Goal: Task Accomplishment & Management: Use online tool/utility

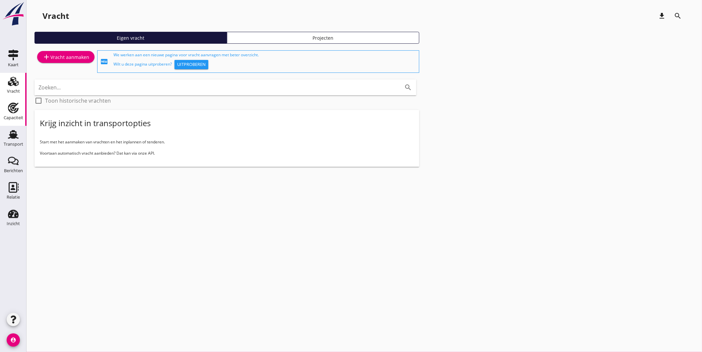
click at [11, 103] on use at bounding box center [13, 108] width 11 height 11
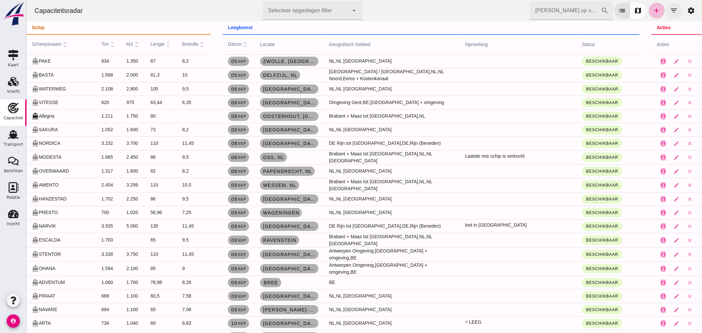
click at [669, 8] on icon "filter_list" at bounding box center [673, 11] width 8 height 8
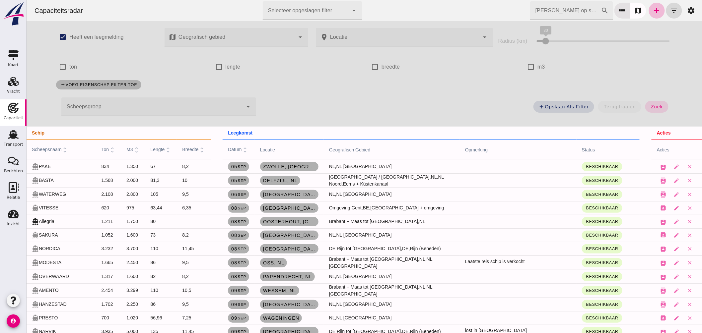
click at [96, 108] on div at bounding box center [151, 106] width 181 height 19
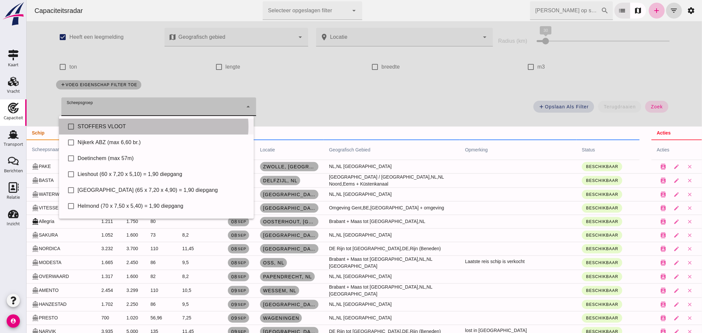
click at [100, 124] on div "STOFFERS VLOOT" at bounding box center [162, 127] width 171 height 8
type input "STOFFERS VLOOT"
checkbox input "true"
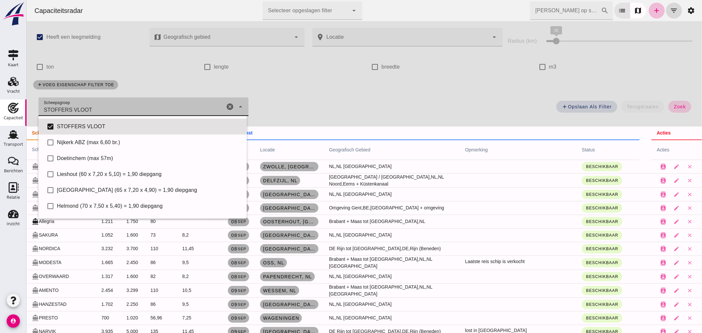
click at [670, 102] on button "zoek" at bounding box center [679, 107] width 23 height 12
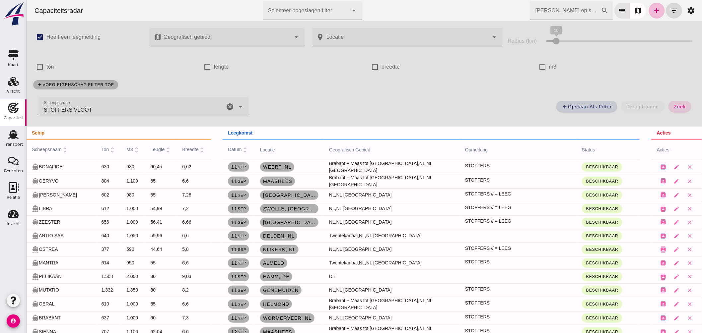
click at [228, 104] on icon "cancel" at bounding box center [229, 107] width 8 height 8
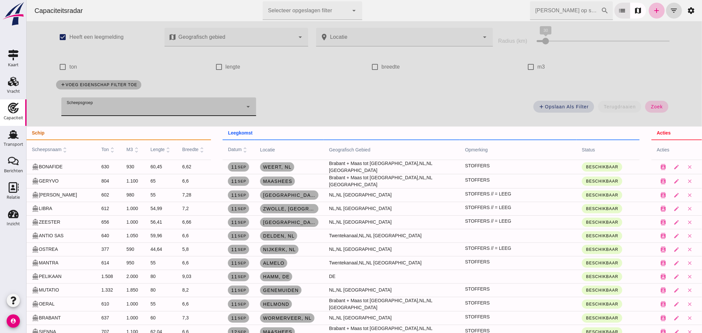
click at [659, 103] on button "zoek" at bounding box center [656, 107] width 23 height 12
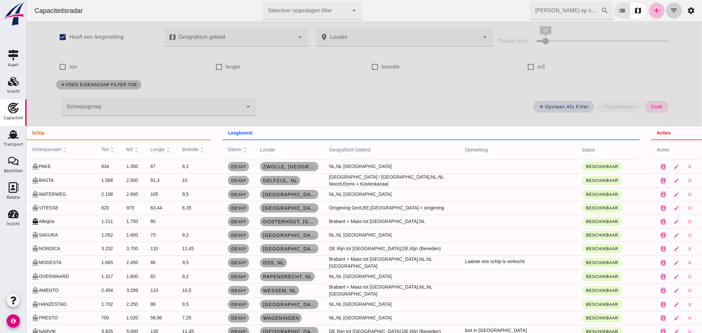
click at [669, 9] on icon "filter_list" at bounding box center [673, 11] width 8 height 8
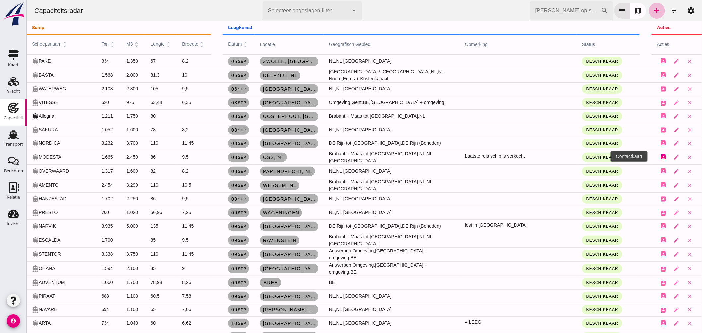
click at [660, 157] on icon "contacts" at bounding box center [663, 158] width 6 height 6
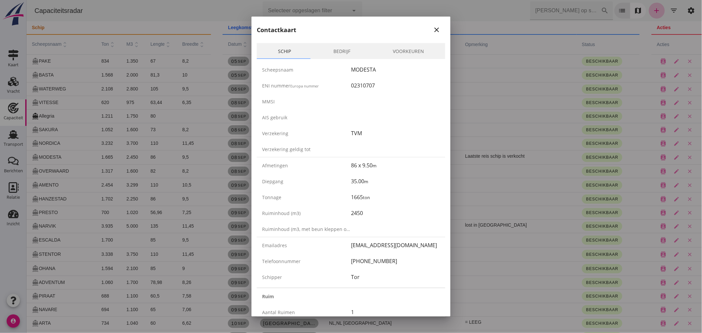
click at [432, 28] on icon "close" at bounding box center [436, 30] width 8 height 8
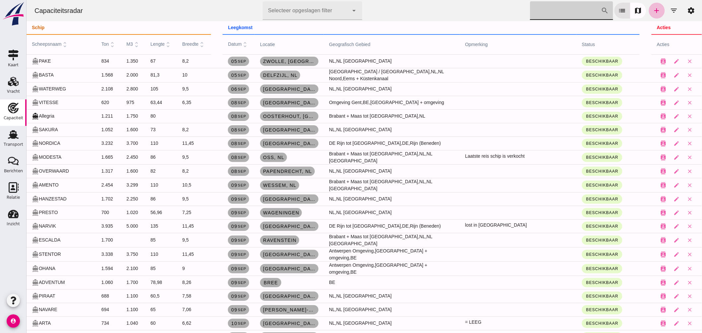
click at [566, 7] on input "Zoek op scheepsnaam" at bounding box center [565, 10] width 71 height 19
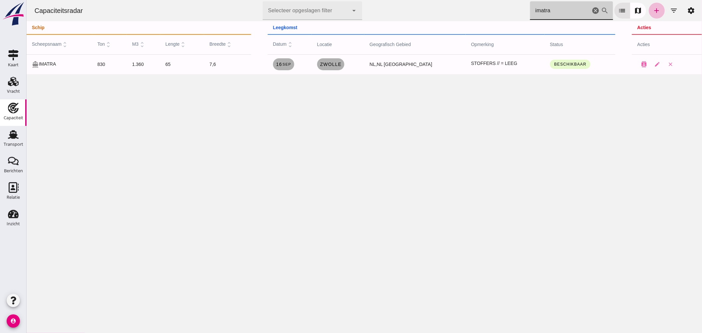
drag, startPoint x: 519, startPoint y: 7, endPoint x: 469, endPoint y: 1, distance: 50.8
click at [473, 2] on div "Capaciteitsradar Selecteer opgeslagen filter Selecteer opgeslagen filter cancel…" at bounding box center [364, 10] width 670 height 21
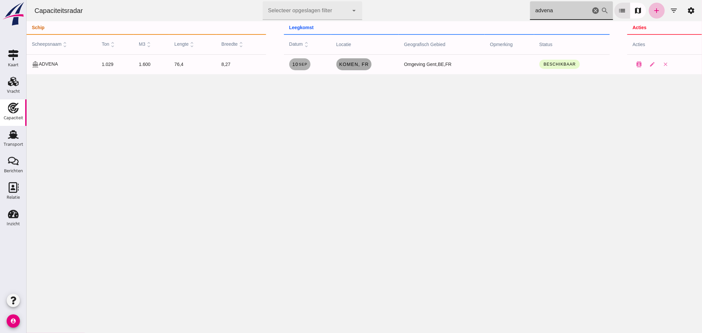
type input "advena"
click at [352, 68] on link "Komen, fr" at bounding box center [353, 64] width 35 height 12
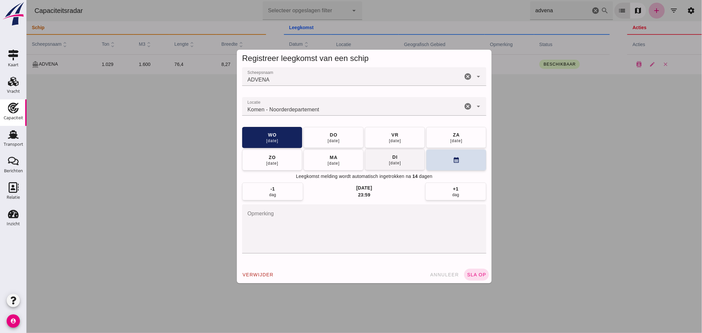
click at [403, 161] on button "di 16 sep" at bounding box center [394, 159] width 60 height 21
click at [355, 109] on input "Locatie" at bounding box center [352, 110] width 220 height 8
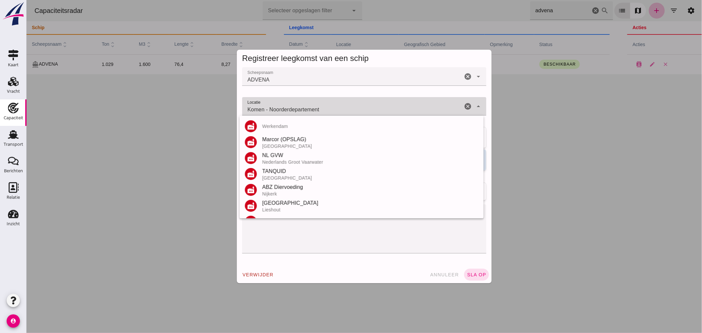
click at [355, 109] on input "Komen - Noorderdepartement" at bounding box center [352, 110] width 220 height 8
click at [355, 110] on input "Komen - Noorderdepartement" at bounding box center [352, 110] width 220 height 8
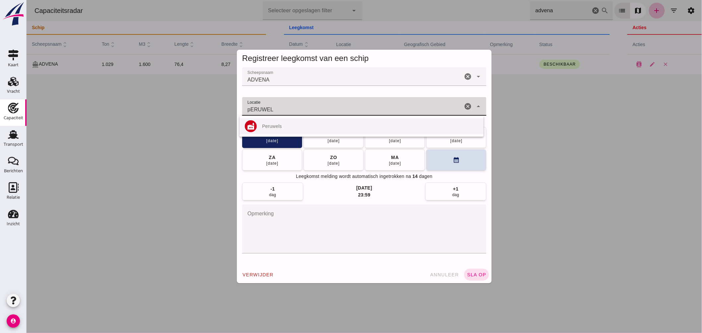
click at [285, 126] on div "Peruwels" at bounding box center [370, 126] width 216 height 5
type input "Peruwels"
click at [479, 273] on span "sla op" at bounding box center [476, 274] width 20 height 5
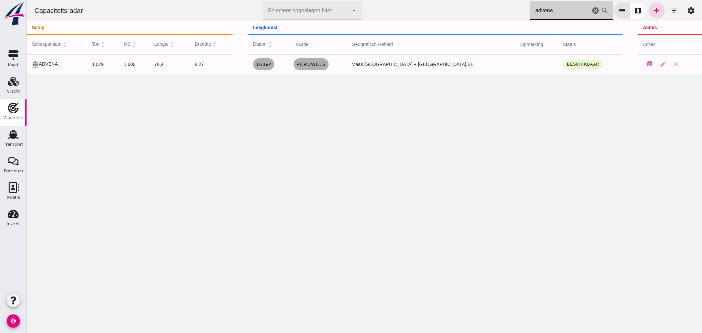
drag, startPoint x: 549, startPoint y: 12, endPoint x: 402, endPoint y: 20, distance: 147.5
click at [402, 20] on div "Capaciteitsradar Selecteer opgeslagen filter Selecteer opgeslagen filter cancel…" at bounding box center [364, 10] width 670 height 21
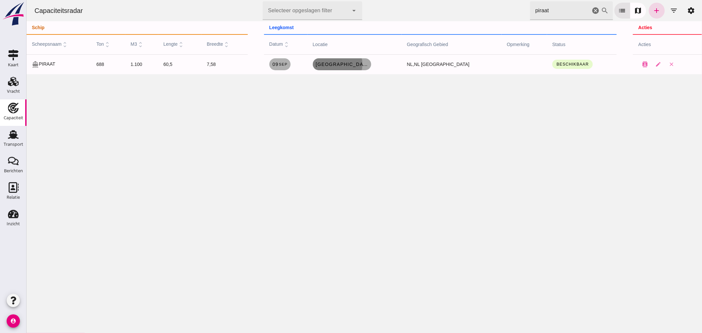
click at [362, 62] on span "Rotterdam, nl" at bounding box center [341, 64] width 53 height 5
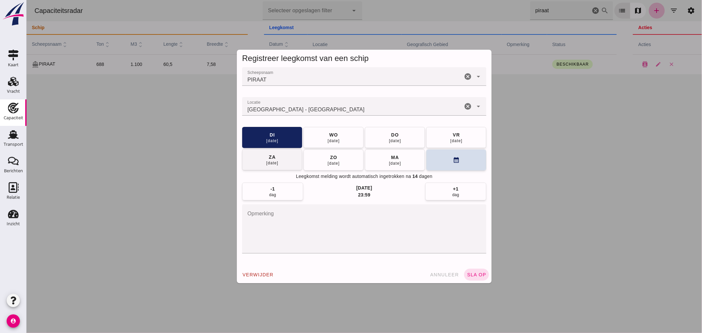
click at [388, 134] on span "do [DATE]" at bounding box center [394, 138] width 13 height 12
click at [468, 275] on span "sla op" at bounding box center [476, 274] width 20 height 5
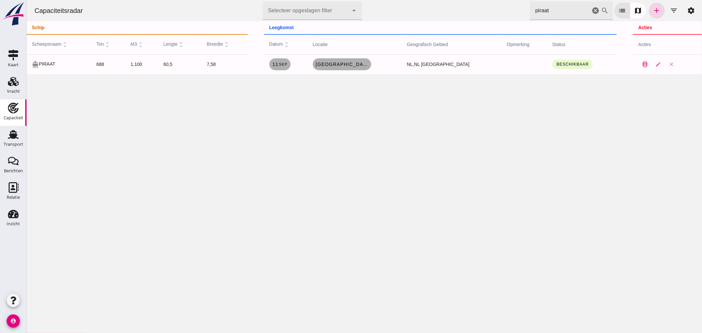
click at [464, 5] on div "Capaciteitsradar Selecteer opgeslagen filter Selecteer opgeslagen filter cancel…" at bounding box center [364, 10] width 670 height 21
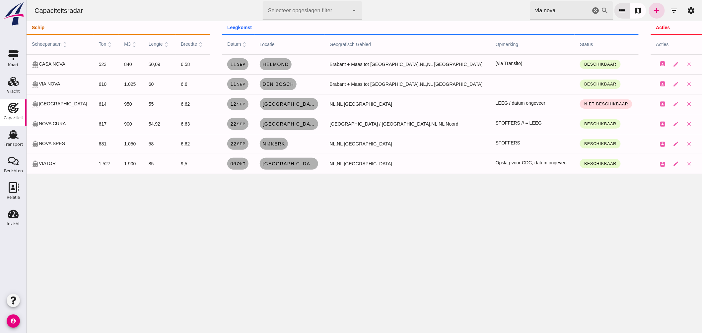
drag, startPoint x: 528, startPoint y: 7, endPoint x: 481, endPoint y: 9, distance: 46.4
click at [485, 8] on div "Capaciteitsradar Selecteer opgeslagen filter Selecteer opgeslagen filter cancel…" at bounding box center [364, 10] width 670 height 21
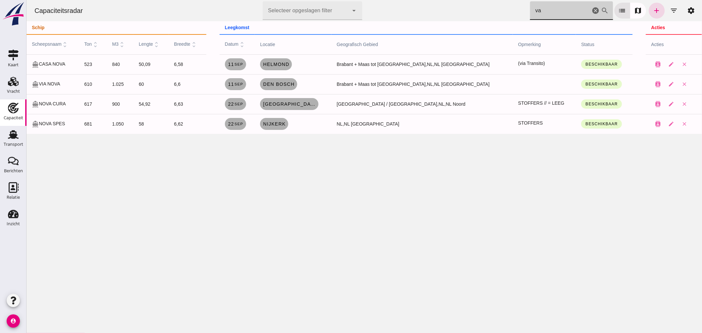
type input "a"
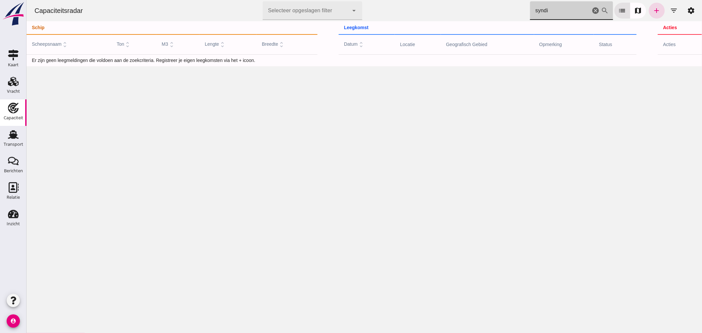
type input "syndik"
click at [591, 9] on icon "cancel" at bounding box center [595, 11] width 8 height 8
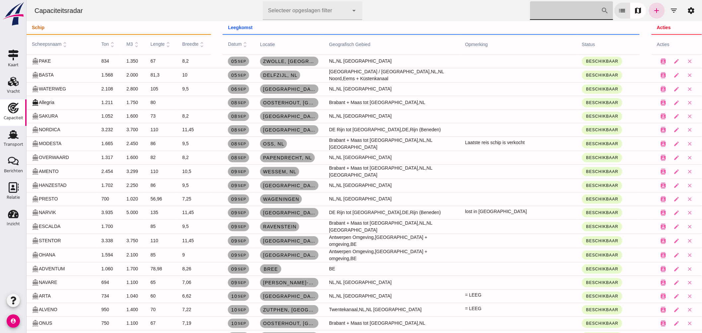
click at [541, 13] on input "Zoek op scheepsnaam" at bounding box center [565, 10] width 71 height 19
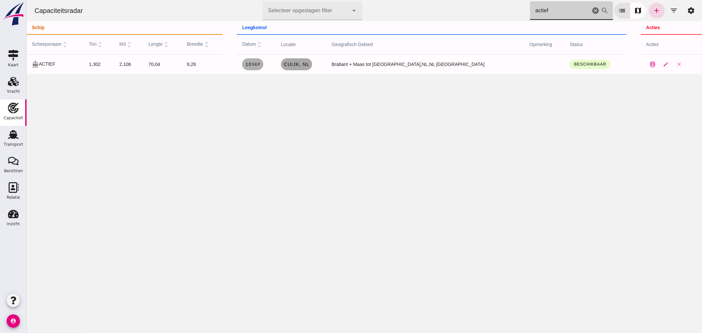
type input "actief"
click at [309, 66] on span "Cuijk, nl" at bounding box center [296, 64] width 26 height 5
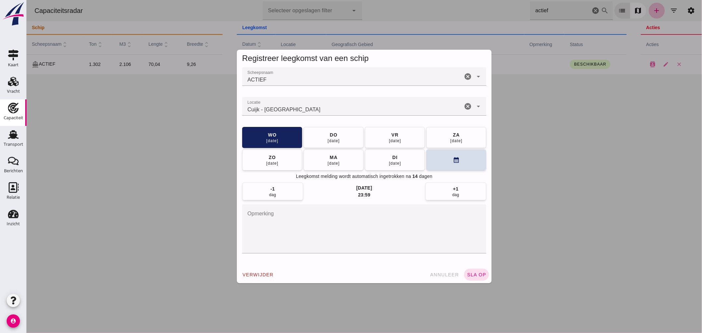
click at [321, 112] on input "Locatie" at bounding box center [352, 110] width 220 height 8
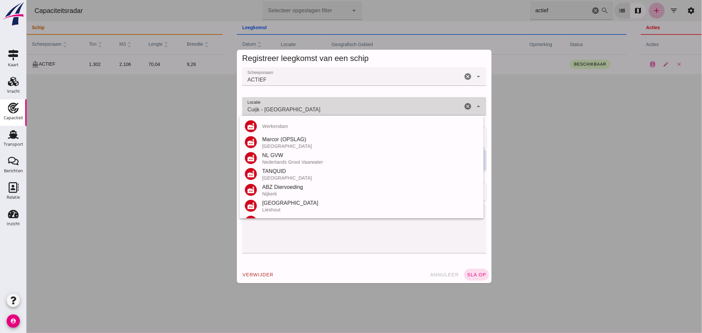
click at [321, 112] on input "Cuijk - Noord-Brabant" at bounding box center [352, 110] width 220 height 8
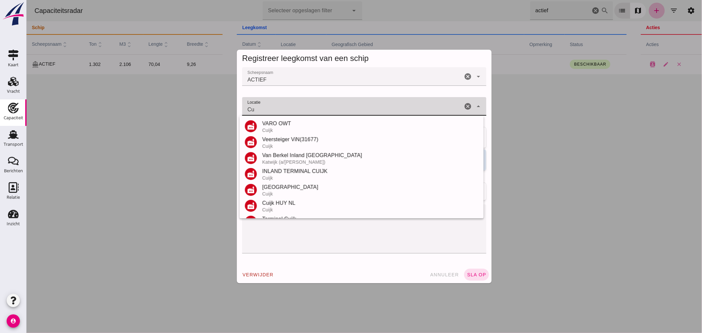
type input "C"
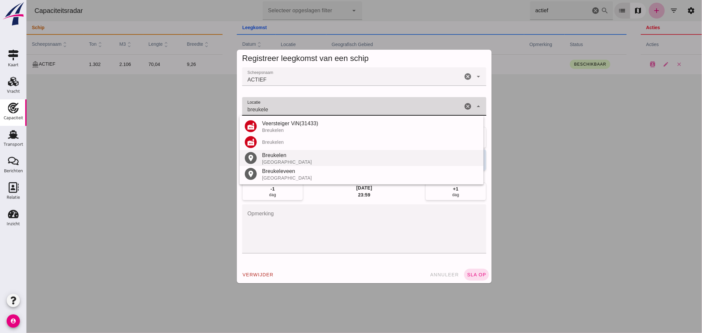
click at [284, 156] on div "Breukelen" at bounding box center [370, 156] width 216 height 8
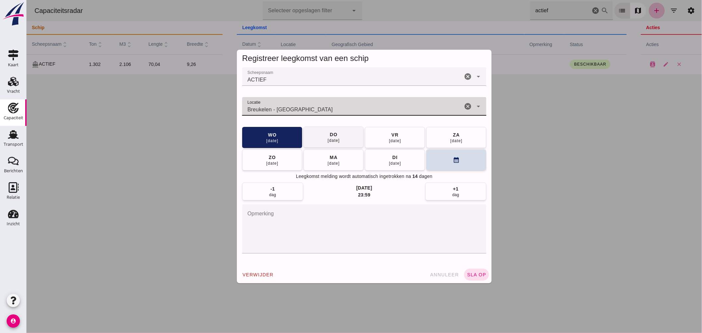
type input "Breukelen - Utrecht"
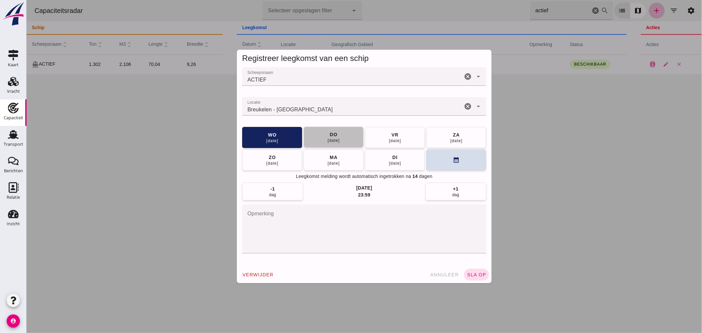
click at [335, 144] on button "do [DATE]" at bounding box center [333, 137] width 60 height 21
click at [286, 220] on textarea "opmerking" at bounding box center [364, 229] width 244 height 49
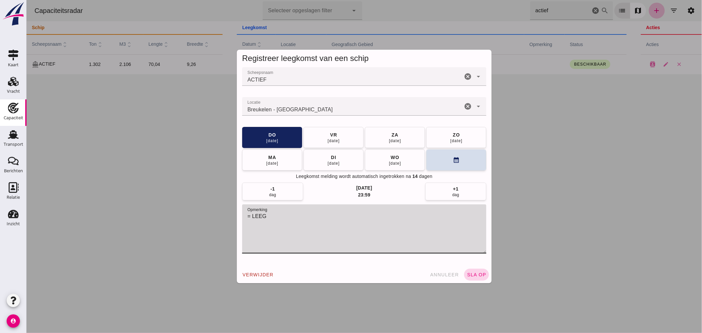
type textarea "= LEEG"
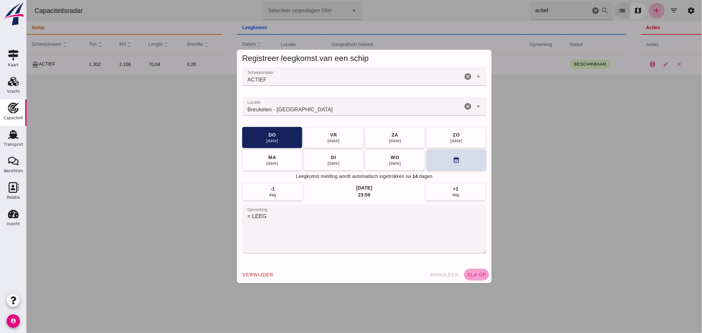
click at [481, 276] on span "sla op" at bounding box center [476, 274] width 20 height 5
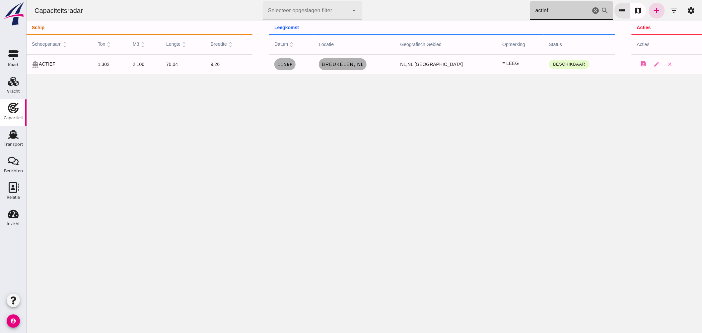
drag, startPoint x: 535, startPoint y: 16, endPoint x: 460, endPoint y: 15, distance: 75.6
click at [465, 15] on div "Capaciteitsradar Selecteer opgeslagen filter Selecteer opgeslagen filter cancel…" at bounding box center [364, 10] width 670 height 21
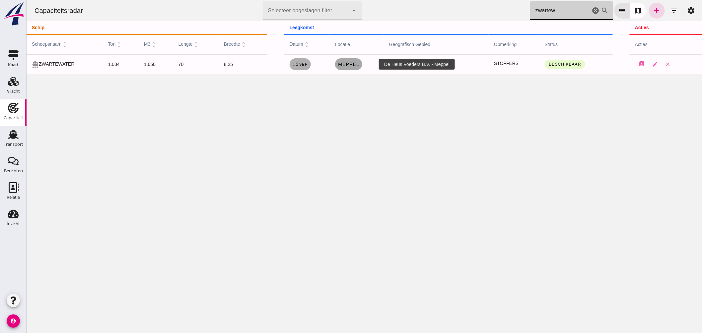
click at [359, 66] on span "Meppel" at bounding box center [348, 64] width 22 height 5
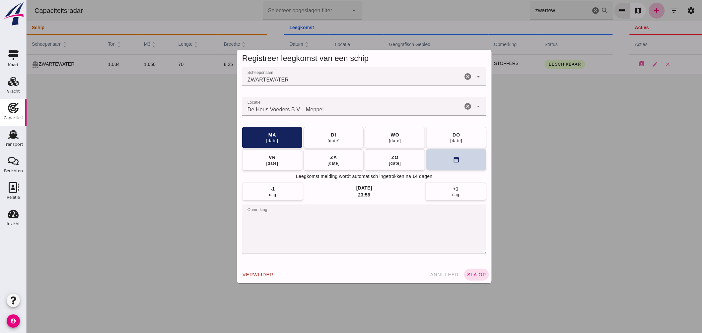
click at [455, 167] on button "calendar_month" at bounding box center [456, 159] width 60 height 21
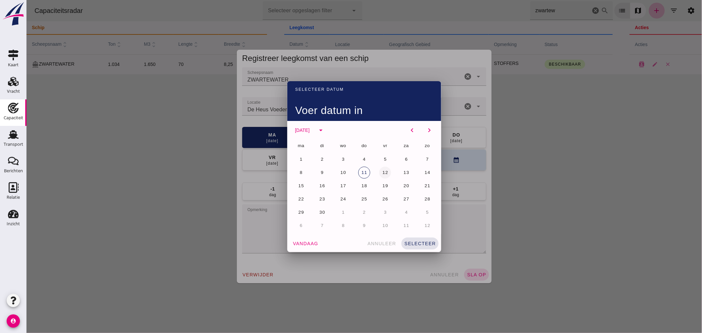
drag, startPoint x: 385, startPoint y: 173, endPoint x: 382, endPoint y: 176, distance: 4.2
click at [385, 174] on span "12" at bounding box center [385, 172] width 6 height 5
click at [413, 240] on button "selecteer" at bounding box center [419, 244] width 37 height 12
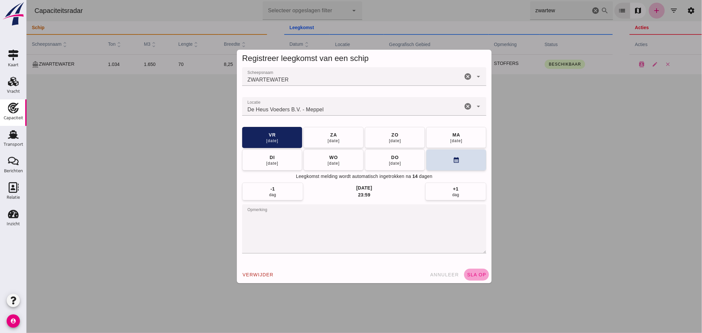
click at [474, 273] on span "sla op" at bounding box center [476, 274] width 20 height 5
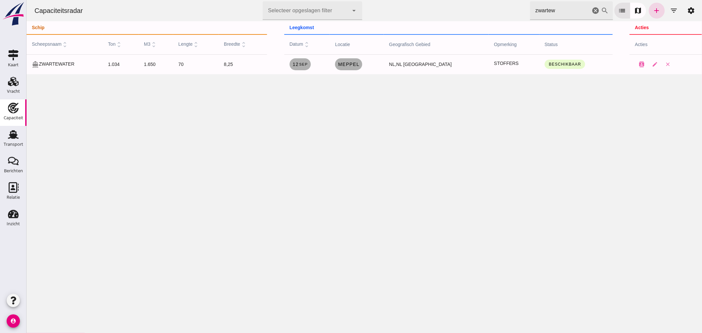
drag, startPoint x: 536, startPoint y: 12, endPoint x: 382, endPoint y: 17, distance: 153.9
click at [386, 17] on div "Capaciteitsradar Selecteer opgeslagen filter Selecteer opgeslagen filter cancel…" at bounding box center [364, 10] width 670 height 21
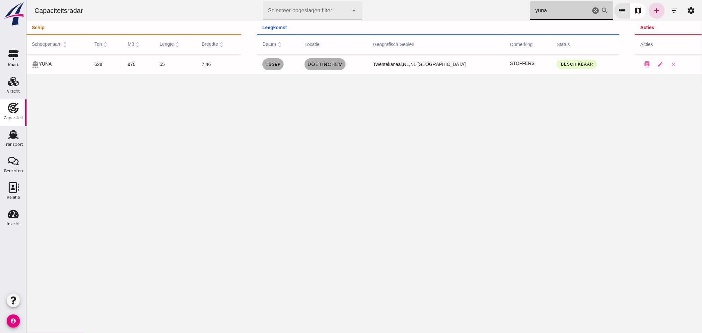
drag, startPoint x: 544, startPoint y: 15, endPoint x: 454, endPoint y: 29, distance: 90.6
click at [470, 25] on div "Capaciteitsradar Selecteer opgeslagen filter Selecteer opgeslagen filter cancel…" at bounding box center [363, 37] width 675 height 74
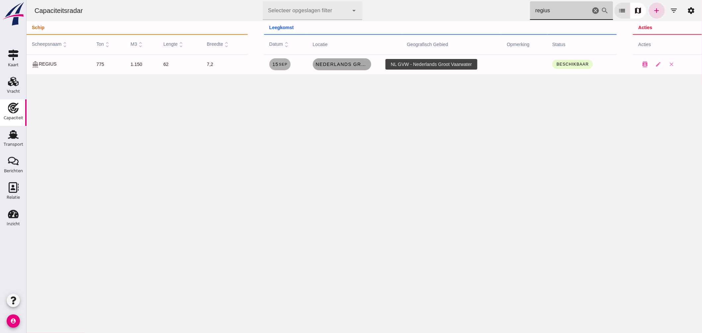
type input "regius"
click at [350, 65] on span "Nederlands Groot Vaarwater" at bounding box center [341, 64] width 53 height 5
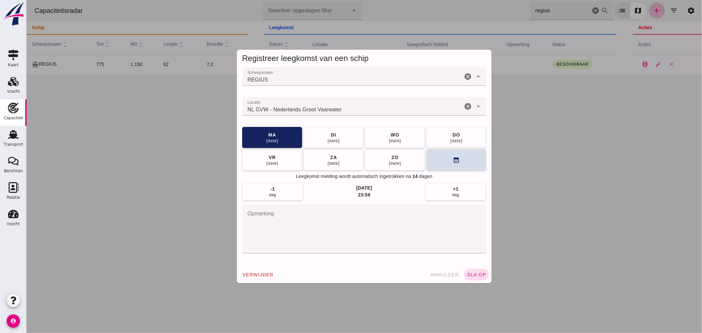
click at [347, 108] on input "Locatie" at bounding box center [352, 110] width 220 height 8
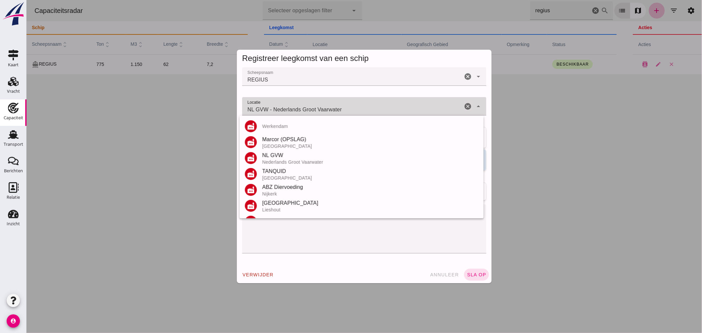
click at [347, 108] on input "NL GVW - Nederlands Groot Vaarwater" at bounding box center [352, 110] width 220 height 8
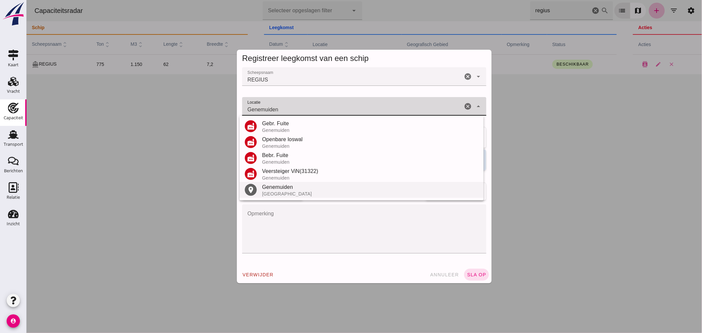
click at [276, 188] on div "Genemuiden" at bounding box center [370, 187] width 216 height 8
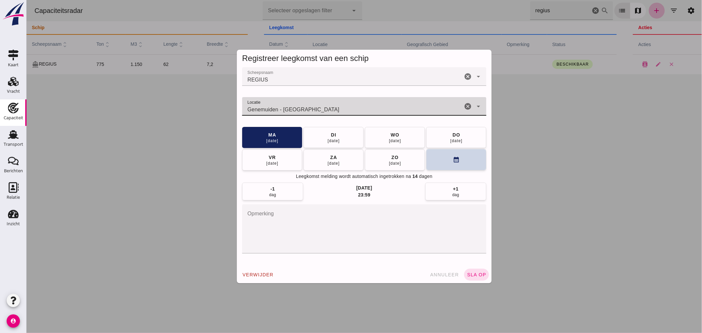
type input "Genemuiden - Overijssel"
click at [448, 161] on button "calendar_month" at bounding box center [456, 159] width 60 height 21
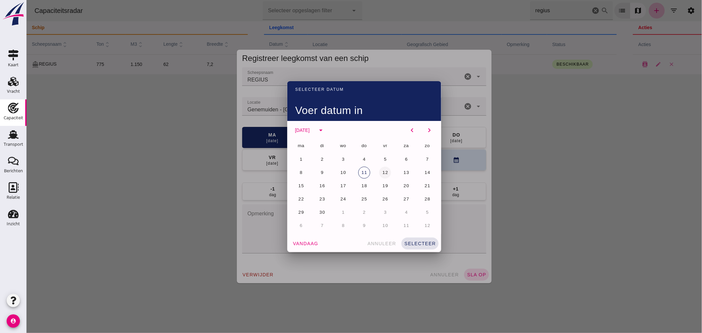
click at [383, 173] on span "12" at bounding box center [385, 172] width 6 height 5
click at [426, 244] on span "selecteer" at bounding box center [420, 243] width 32 height 5
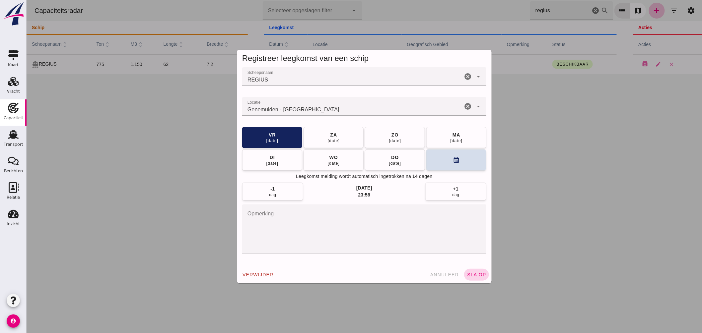
click at [468, 271] on button "sla op" at bounding box center [476, 275] width 25 height 12
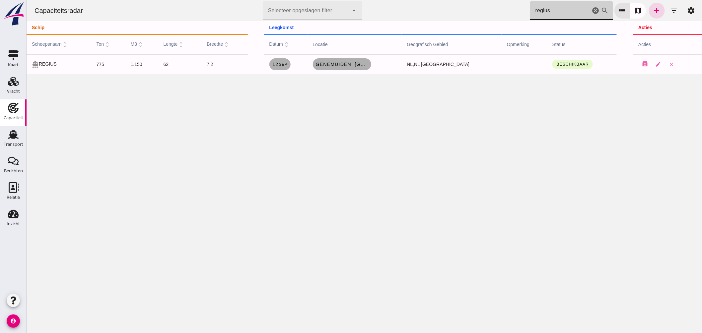
drag, startPoint x: 536, startPoint y: 13, endPoint x: 465, endPoint y: 13, distance: 71.3
click at [472, 14] on div "Capaciteitsradar Selecteer opgeslagen filter Selecteer opgeslagen filter cancel…" at bounding box center [364, 10] width 670 height 21
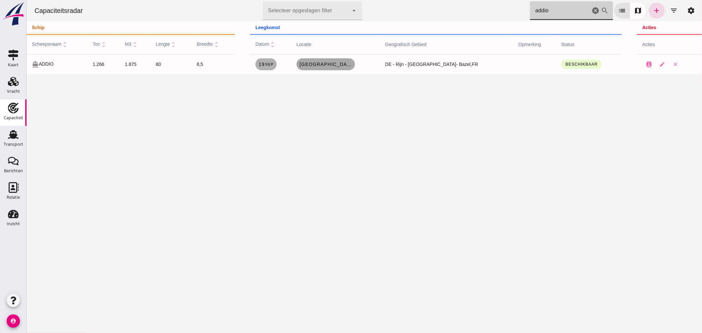
type input "addio"
click at [347, 65] on span "Mulhouse, fr" at bounding box center [325, 64] width 53 height 5
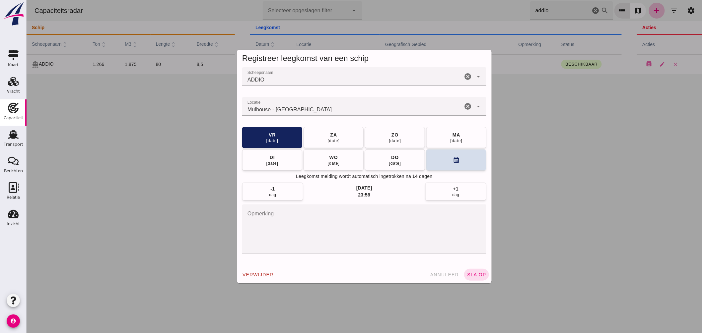
click at [336, 107] on input "Locatie" at bounding box center [352, 110] width 220 height 8
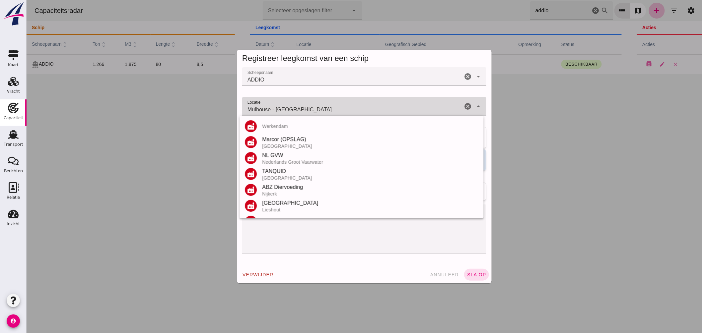
click at [336, 107] on input "Mulhouse - Haut-Rhin" at bounding box center [352, 110] width 220 height 8
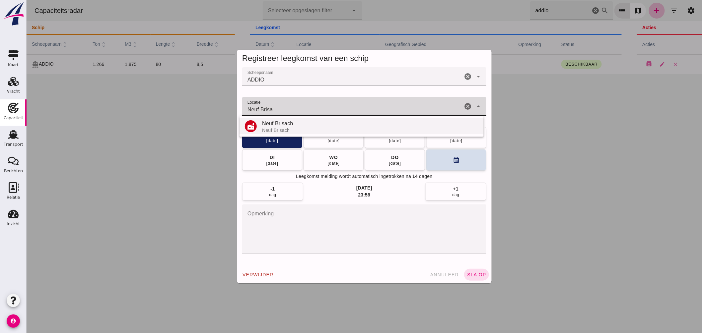
click at [288, 127] on div "Neuf Brisach" at bounding box center [370, 124] width 216 height 8
type input "Neuf Brisach - Neuf Brisach"
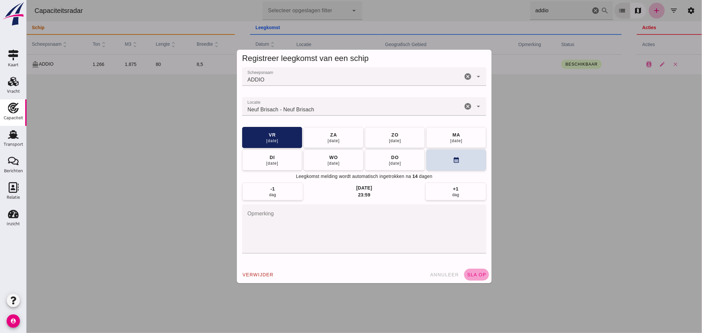
click at [472, 277] on span "sla op" at bounding box center [476, 274] width 20 height 5
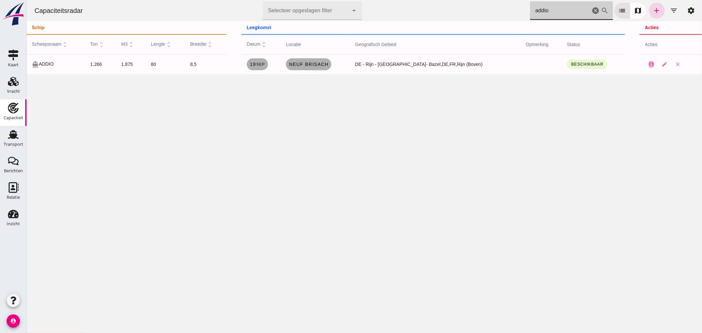
drag, startPoint x: 546, startPoint y: 9, endPoint x: 386, endPoint y: -22, distance: 163.1
click at [386, 0] on html "Capaciteitsradar Selecteer opgeslagen filter Selecteer opgeslagen filter cancel…" at bounding box center [363, 166] width 675 height 333
type input "ohana"
click at [321, 67] on link "Antwerpen, be" at bounding box center [309, 64] width 58 height 12
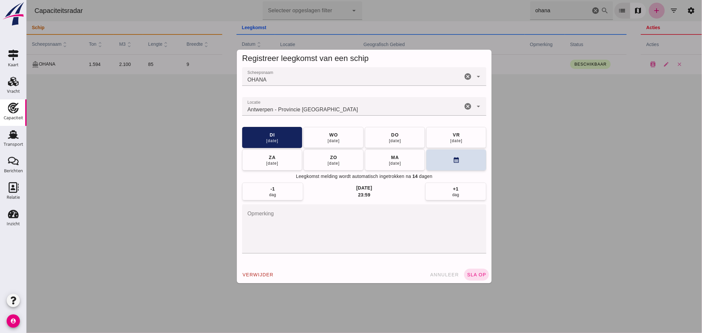
click at [322, 111] on input "Locatie" at bounding box center [352, 110] width 220 height 8
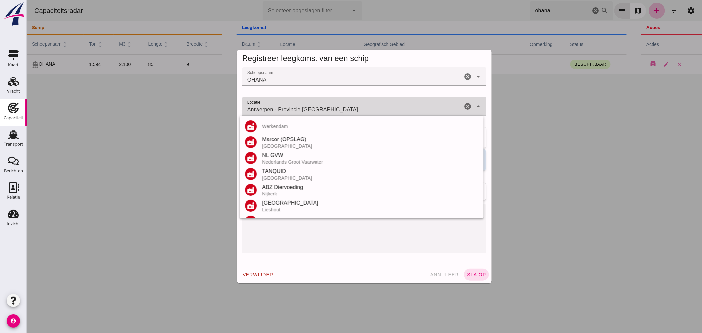
click at [322, 111] on input "Antwerpen - Provincie Antwerpen" at bounding box center [352, 110] width 220 height 8
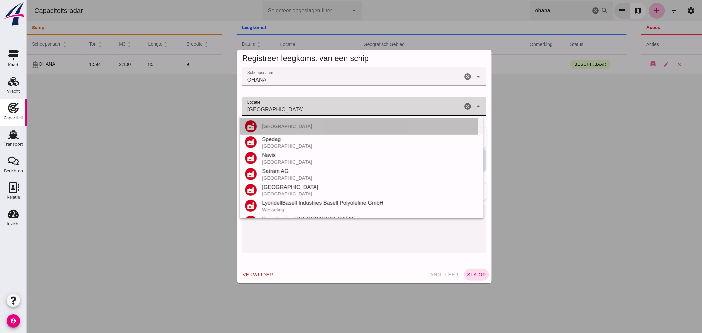
click at [282, 127] on div "Basel" at bounding box center [370, 126] width 216 height 5
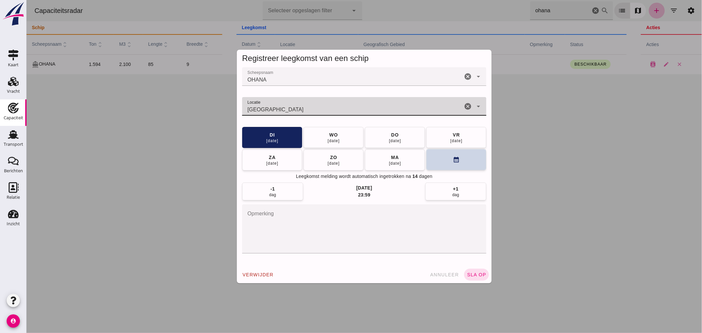
type input "Basel"
click at [439, 159] on button "calendar_month" at bounding box center [456, 159] width 60 height 21
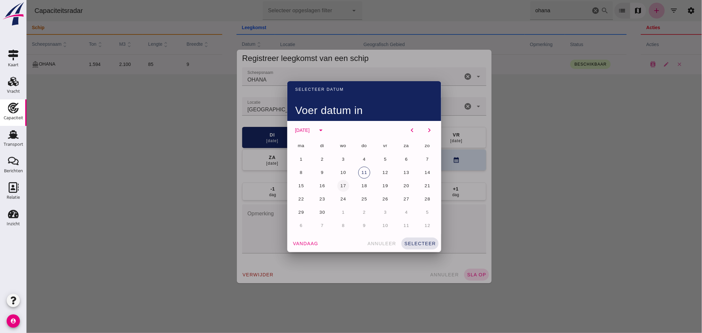
click at [342, 184] on span "17" at bounding box center [343, 185] width 6 height 5
click at [421, 241] on span "selecteer" at bounding box center [420, 243] width 32 height 5
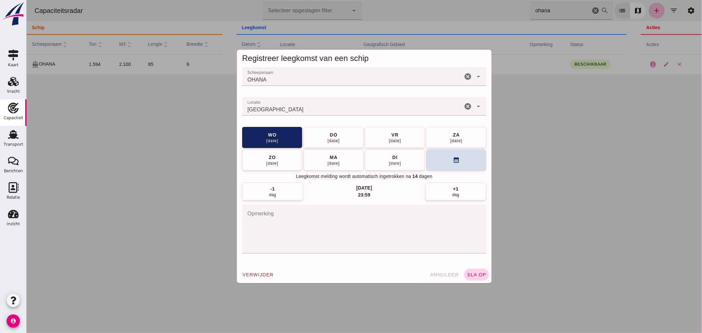
click at [471, 275] on span "sla op" at bounding box center [476, 274] width 20 height 5
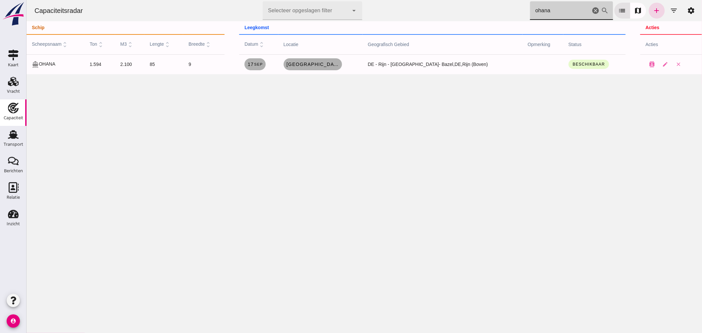
drag, startPoint x: 541, startPoint y: 11, endPoint x: 487, endPoint y: 9, distance: 53.4
click at [487, 9] on div "Capaciteitsradar Selecteer opgeslagen filter Selecteer opgeslagen filter cancel…" at bounding box center [364, 10] width 670 height 21
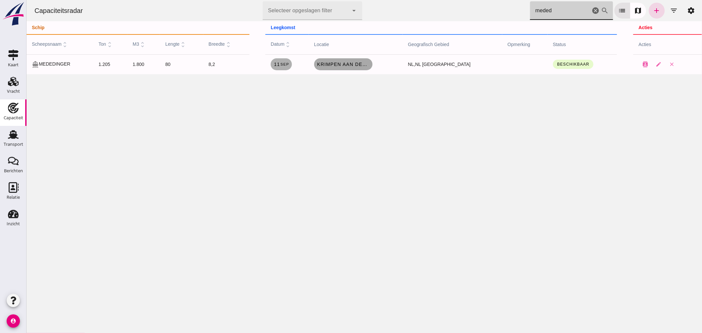
click at [369, 65] on span "Krimpen aan den IJssel, nl" at bounding box center [342, 64] width 53 height 5
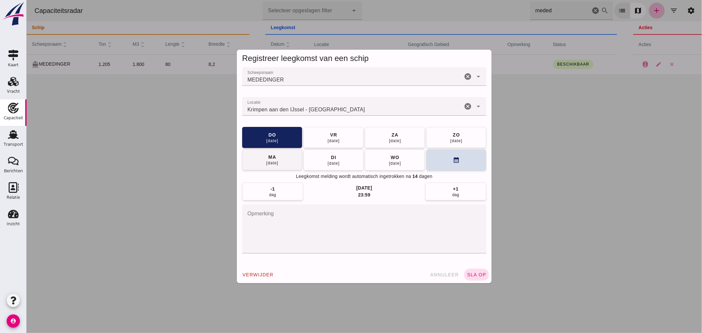
click at [268, 163] on div "15 sep" at bounding box center [272, 162] width 13 height 5
click at [471, 276] on span "sla op" at bounding box center [476, 274] width 20 height 5
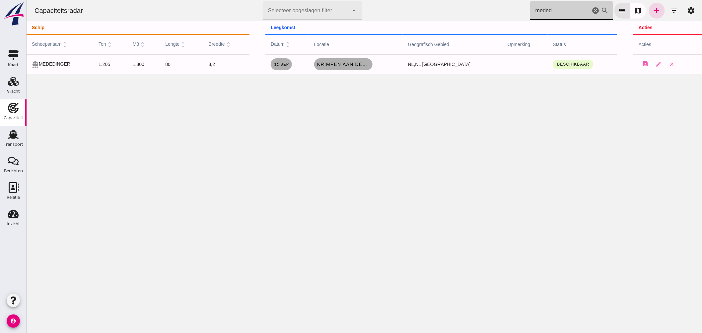
drag, startPoint x: 571, startPoint y: 14, endPoint x: 443, endPoint y: -9, distance: 130.0
click at [443, 0] on html "Capaciteitsradar Selecteer opgeslagen filter Selecteer opgeslagen filter cancel…" at bounding box center [363, 166] width 675 height 333
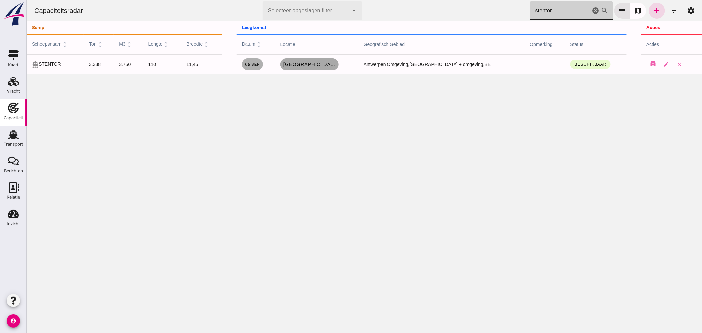
type input "stentor"
click at [327, 63] on span "Antwerpen, be" at bounding box center [308, 64] width 53 height 5
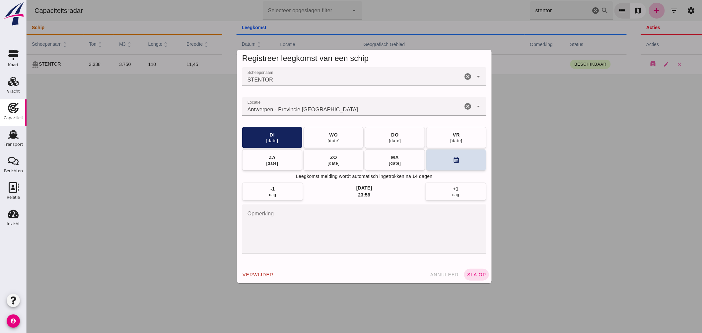
click at [322, 110] on input "Locatie" at bounding box center [352, 110] width 220 height 8
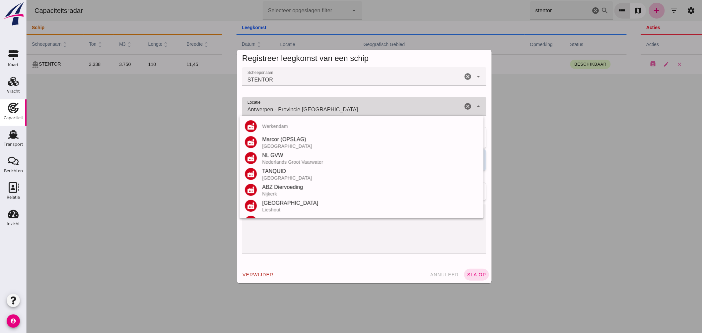
click at [322, 110] on input "Antwerpen - Provincie Antwerpen" at bounding box center [352, 110] width 220 height 8
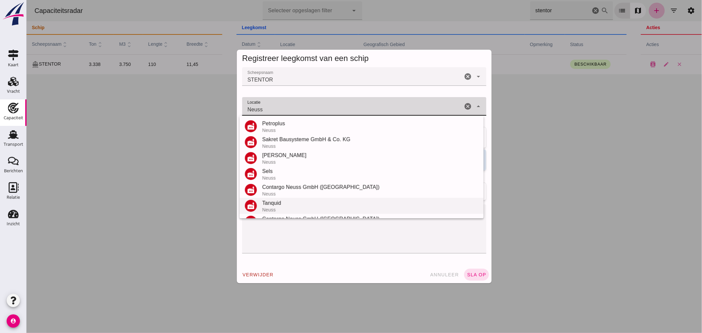
scroll to position [109, 0]
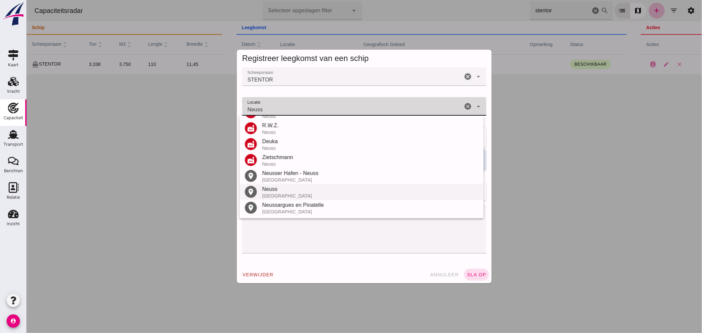
click at [280, 186] on div "Neuss" at bounding box center [370, 189] width 216 height 8
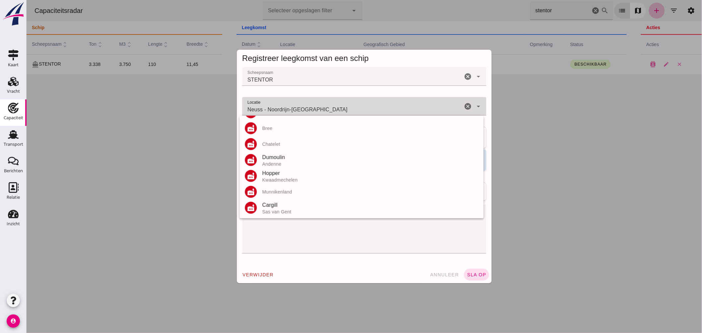
scroll to position [0, 0]
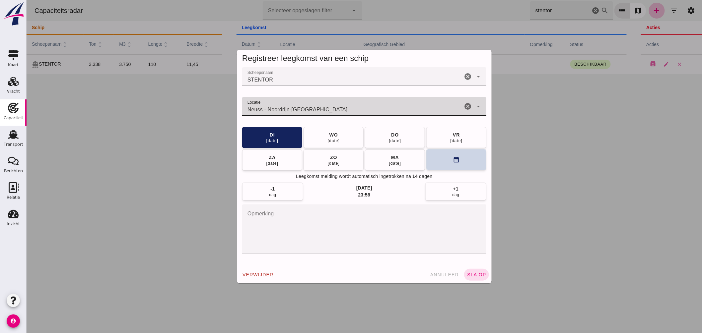
type input "Neuss - Noordrijn-Westfalen"
click at [462, 157] on button "calendar_month" at bounding box center [456, 159] width 60 height 21
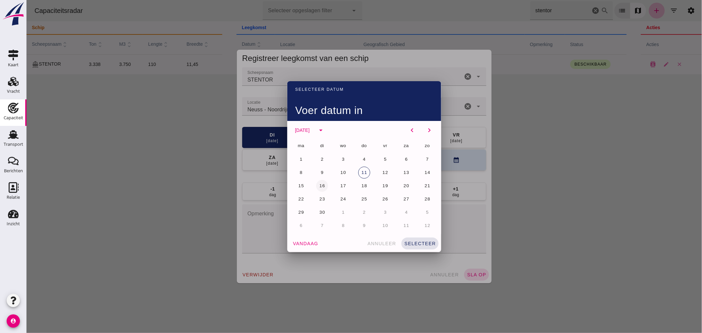
click at [320, 181] on button "16" at bounding box center [322, 186] width 12 height 12
click at [416, 239] on button "selecteer" at bounding box center [419, 244] width 37 height 12
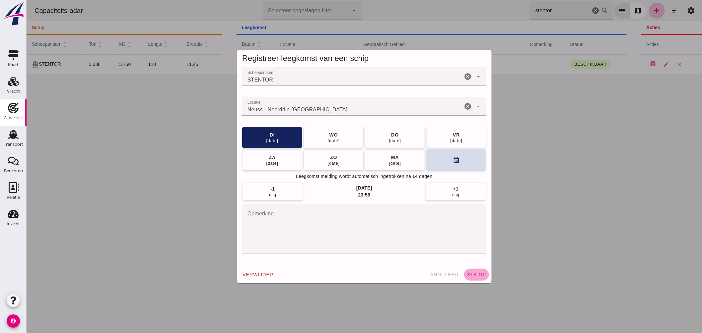
click at [472, 275] on span "sla op" at bounding box center [476, 274] width 20 height 5
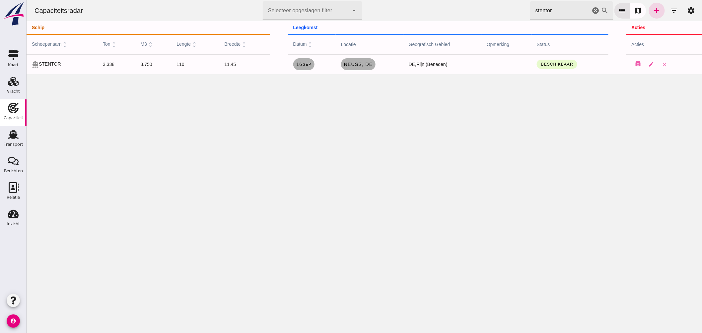
click at [413, 1] on div "Capaciteitsradar Selecteer opgeslagen filter Selecteer opgeslagen filter cancel…" at bounding box center [364, 10] width 670 height 21
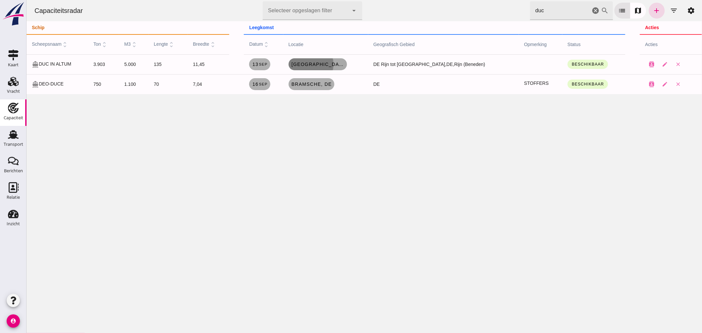
click at [335, 62] on span "Duisburg, de" at bounding box center [317, 64] width 53 height 5
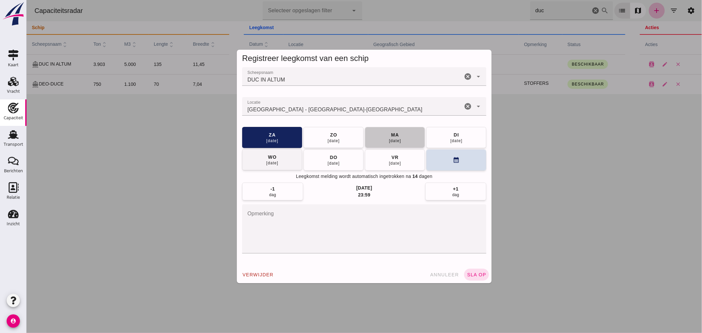
click at [398, 144] on button "ma 15 sep" at bounding box center [394, 137] width 60 height 21
click at [472, 277] on span "sla op" at bounding box center [476, 274] width 20 height 5
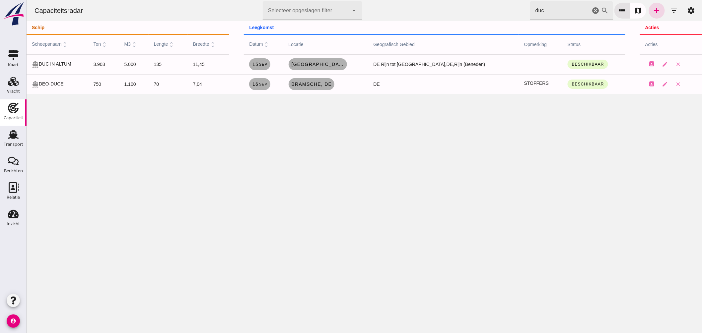
drag, startPoint x: 493, startPoint y: 4, endPoint x: 346, endPoint y: -7, distance: 147.0
click at [346, 0] on html "Capaciteitsradar Selecteer opgeslagen filter Selecteer opgeslagen filter cancel…" at bounding box center [363, 166] width 675 height 333
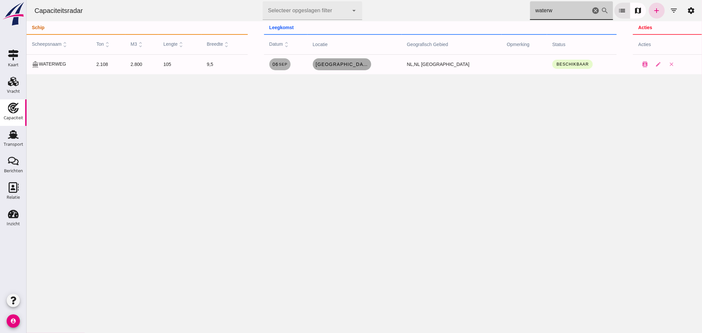
type input "waterw"
click at [345, 68] on link "Rotterdam, nl" at bounding box center [341, 64] width 58 height 12
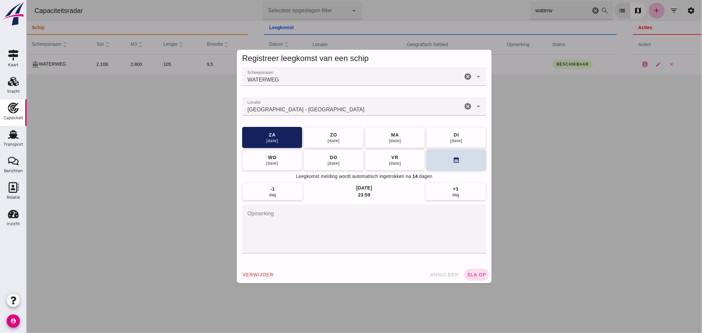
click at [323, 108] on input "Locatie" at bounding box center [352, 110] width 220 height 8
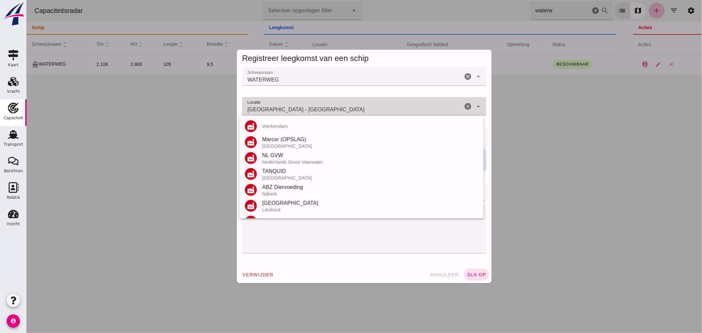
click at [323, 108] on input "Rotterdam - Zuid-Holland" at bounding box center [352, 110] width 220 height 8
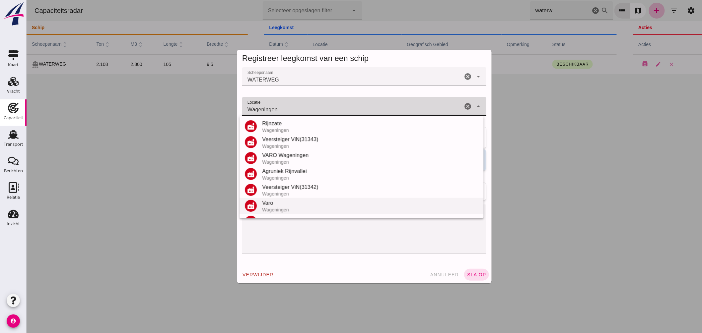
scroll to position [78, 0]
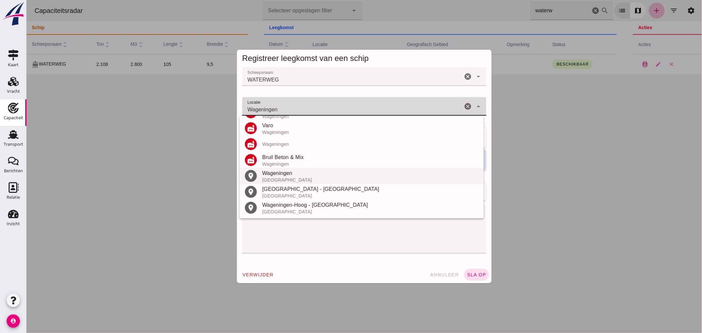
click at [285, 170] on div "Wageningen" at bounding box center [370, 173] width 216 height 8
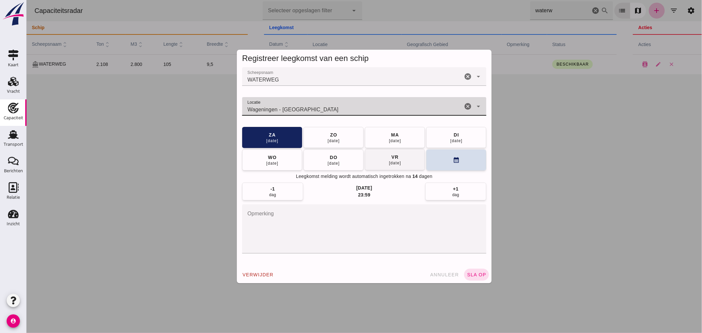
type input "Wageningen - Gelderland"
click at [380, 157] on button "vr 12 sep" at bounding box center [394, 159] width 60 height 21
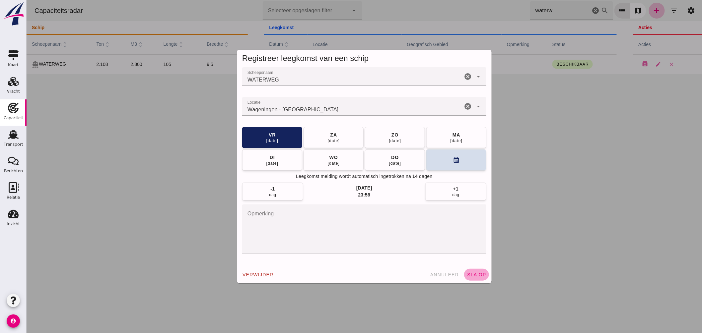
click at [476, 274] on span "sla op" at bounding box center [476, 274] width 20 height 5
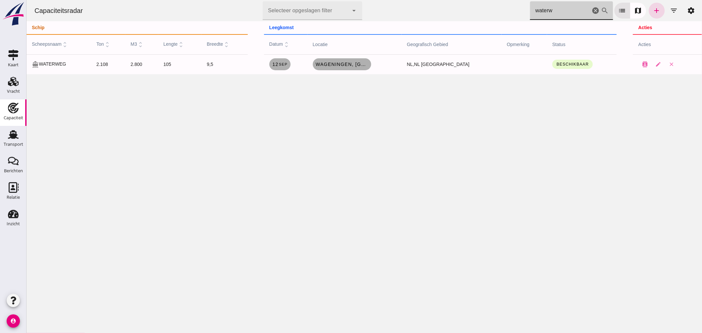
drag, startPoint x: 548, startPoint y: 7, endPoint x: 234, endPoint y: -4, distance: 313.9
click at [234, 0] on html "Capaciteitsradar Selecteer opgeslagen filter Selecteer opgeslagen filter cancel…" at bounding box center [363, 166] width 675 height 333
type input "tramp"
click at [591, 7] on icon "cancel" at bounding box center [595, 11] width 8 height 8
click at [592, 12] on icon "cancel" at bounding box center [595, 11] width 8 height 8
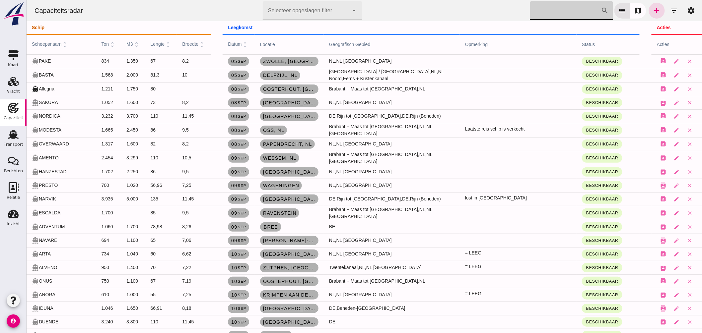
click at [560, 13] on input "Zoek op scheepsnaam" at bounding box center [565, 10] width 71 height 19
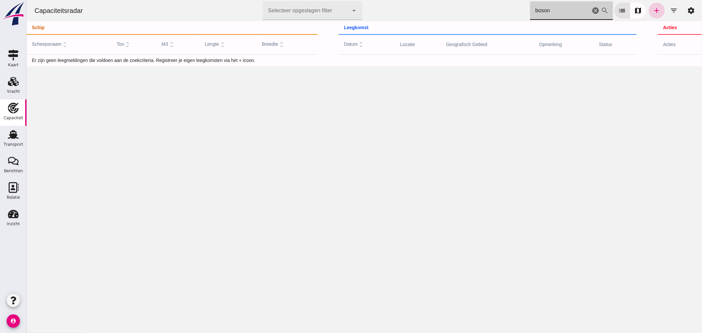
type input "boson"
click at [654, 13] on icon "add" at bounding box center [656, 11] width 8 height 8
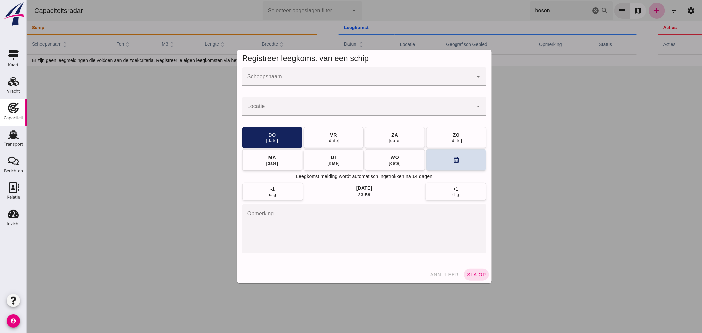
click at [296, 81] on input "Scheepsnaam" at bounding box center [357, 80] width 231 height 8
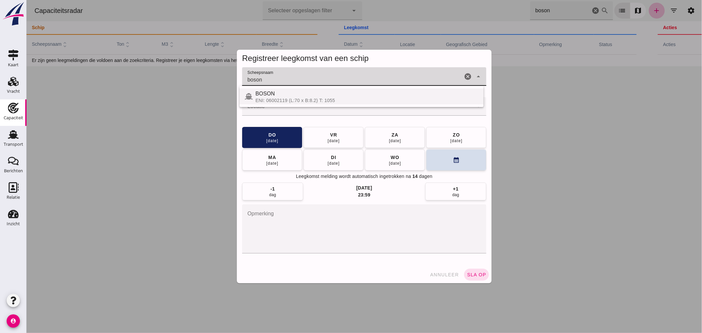
click at [273, 94] on span "BOSON" at bounding box center [265, 94] width 20 height 6
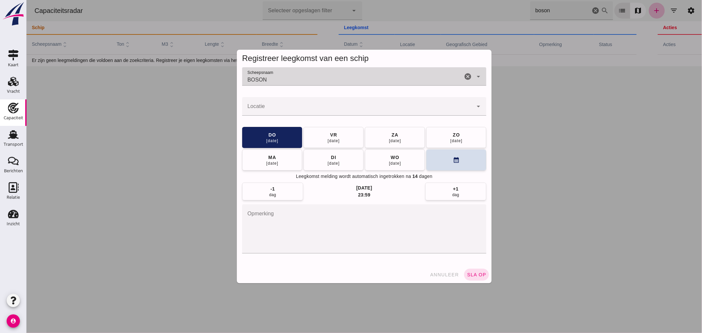
type input "BOSON"
click at [274, 108] on input "Locatie" at bounding box center [357, 110] width 231 height 8
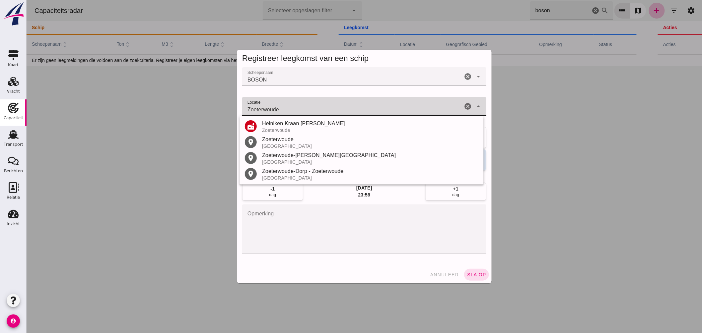
click at [286, 142] on div "Zoeterwoude" at bounding box center [370, 140] width 216 height 8
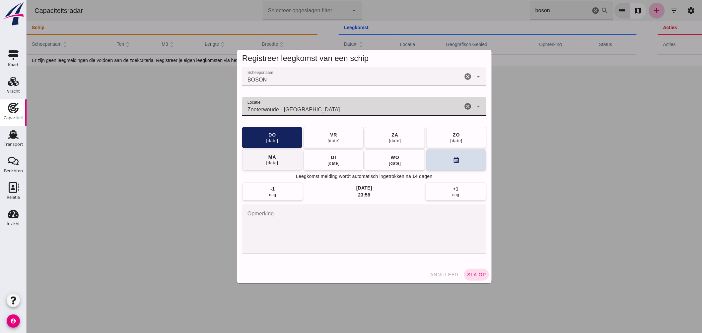
type input "Zoeterwoude - Zuid-Holland"
click at [274, 164] on div "15 sep" at bounding box center [272, 162] width 13 height 5
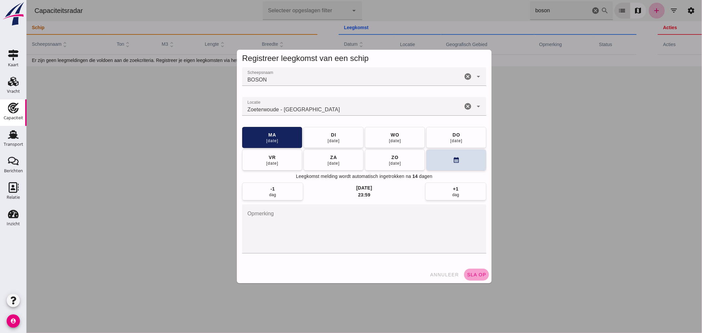
click at [471, 274] on span "sla op" at bounding box center [476, 274] width 20 height 5
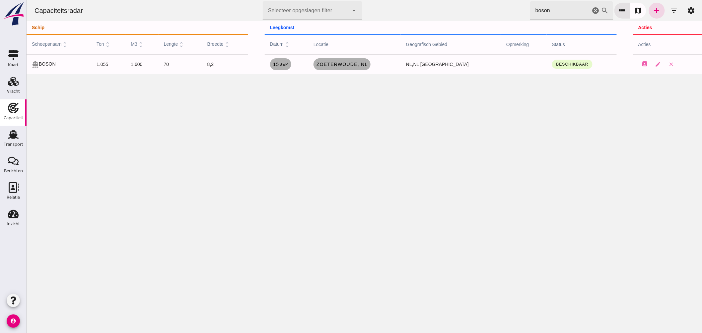
click at [447, 1] on div "Capaciteitsradar Selecteer opgeslagen filter Selecteer opgeslagen filter cancel…" at bounding box center [364, 10] width 670 height 21
type input "n"
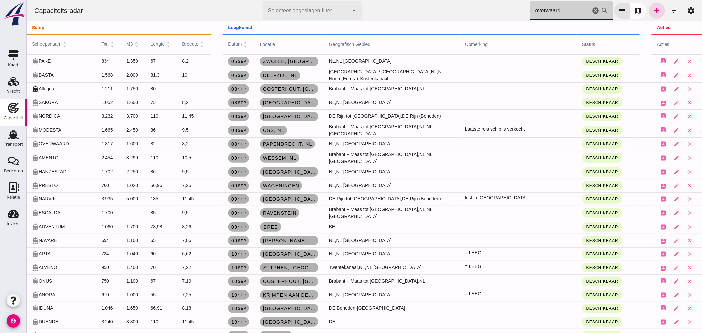
click at [545, 11] on input "overwaard" at bounding box center [560, 10] width 60 height 19
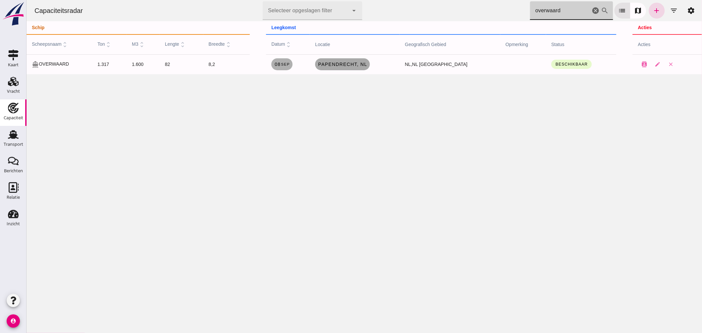
type input "overwaard"
click at [367, 64] on span "Papendrecht, nl" at bounding box center [341, 64] width 49 height 5
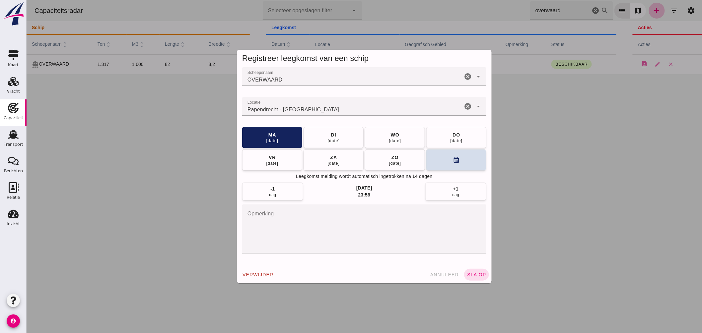
click at [144, 97] on div at bounding box center [363, 166] width 675 height 333
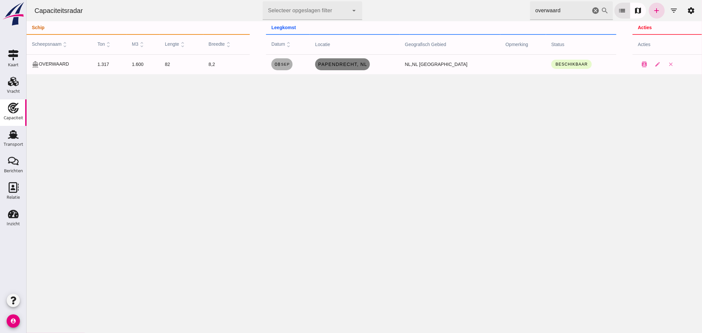
click at [367, 66] on span "Papendrecht, nl" at bounding box center [341, 64] width 49 height 5
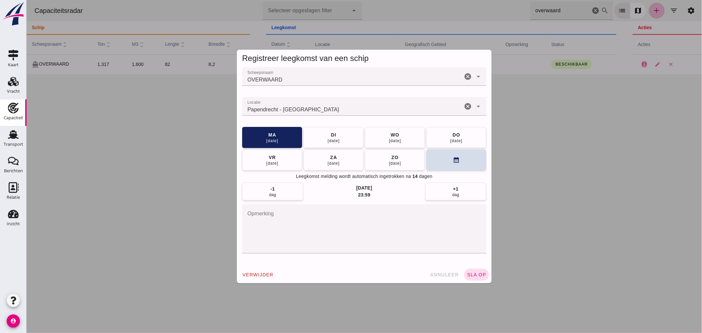
click at [328, 108] on input "Locatie" at bounding box center [352, 110] width 220 height 8
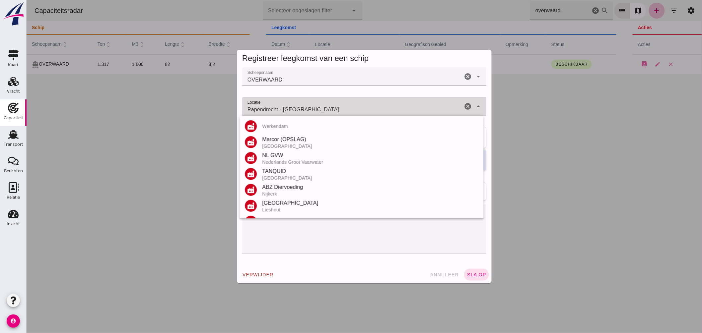
click at [328, 108] on input "Papendrecht - Zuid-Holland" at bounding box center [352, 110] width 220 height 8
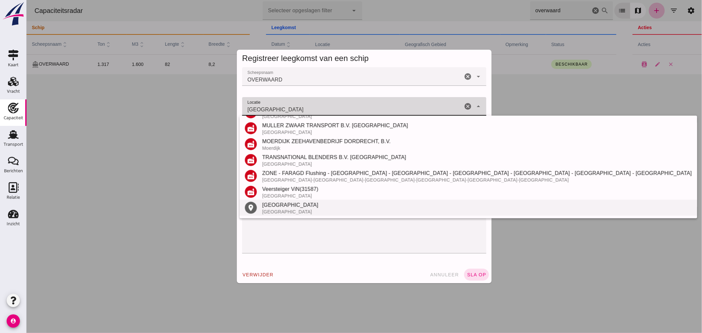
click at [282, 210] on div "Nederland" at bounding box center [476, 211] width 429 height 5
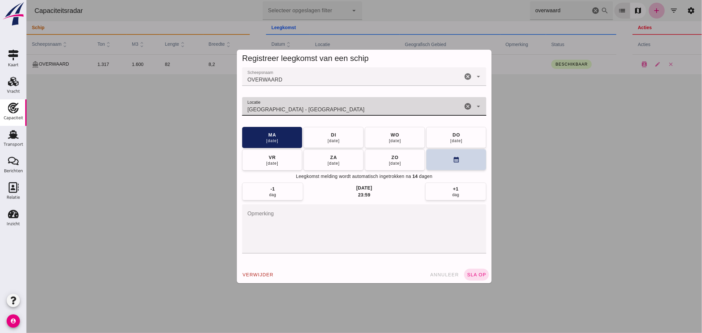
type input "Dordrecht - Zuid-Holland"
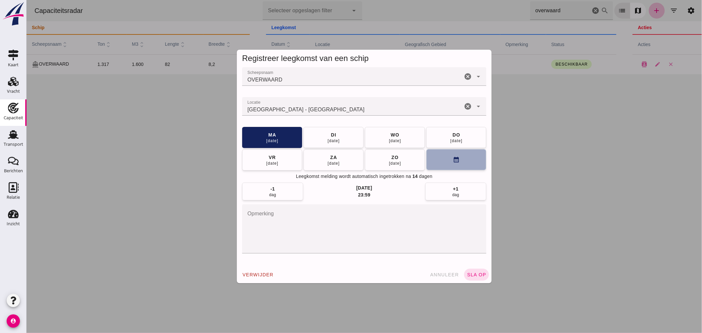
click at [439, 163] on button "calendar_month" at bounding box center [456, 159] width 60 height 21
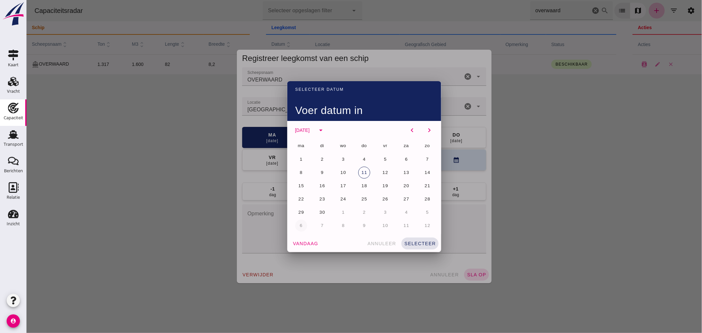
click at [299, 225] on span "6" at bounding box center [300, 225] width 3 height 5
click at [419, 244] on span "selecteer" at bounding box center [420, 243] width 32 height 5
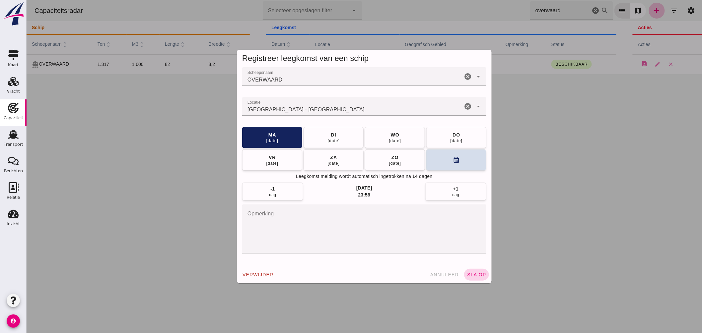
click at [475, 272] on button "sla op" at bounding box center [476, 275] width 25 height 12
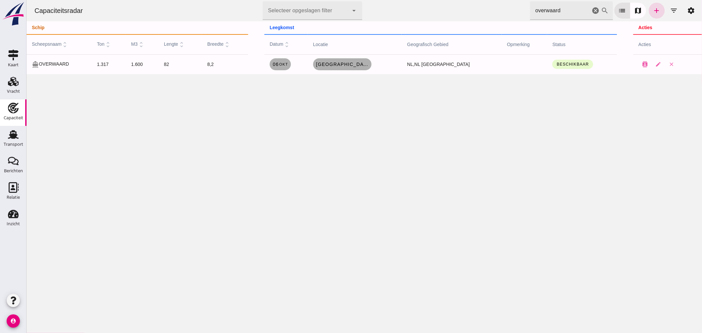
click at [591, 12] on icon "cancel" at bounding box center [595, 11] width 8 height 8
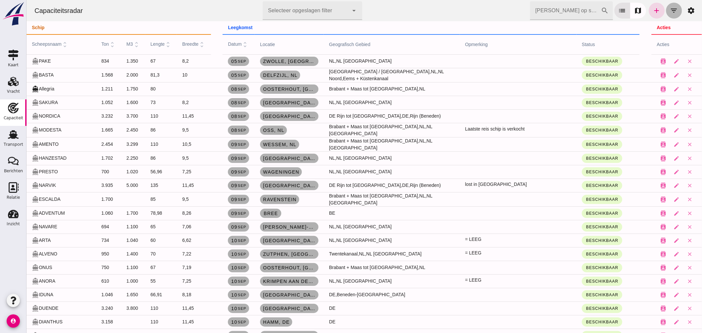
click at [669, 8] on icon "filter_list" at bounding box center [673, 11] width 8 height 8
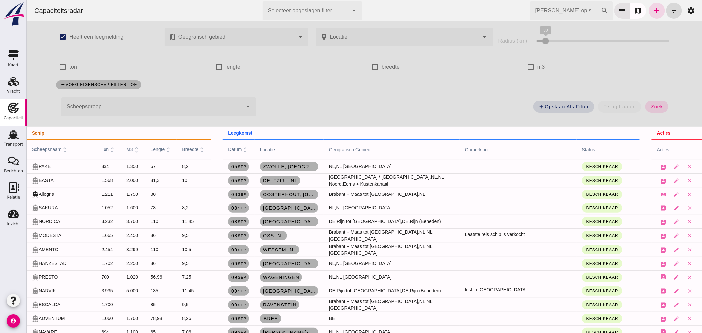
click at [111, 107] on div at bounding box center [151, 106] width 181 height 19
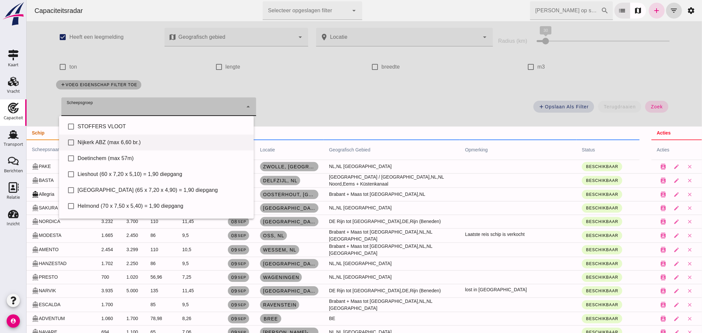
click at [121, 144] on div "Nijkerk ABZ (max 6,60 br.)" at bounding box center [162, 143] width 171 height 8
type input "Nijkerk ABZ (max 6,60 br.)"
checkbox input "true"
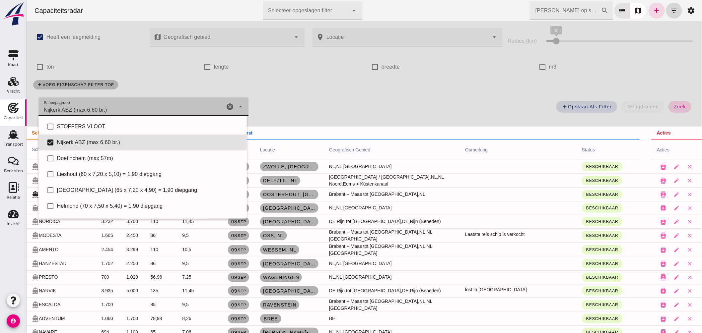
click at [677, 105] on span "zoek" at bounding box center [679, 106] width 12 height 5
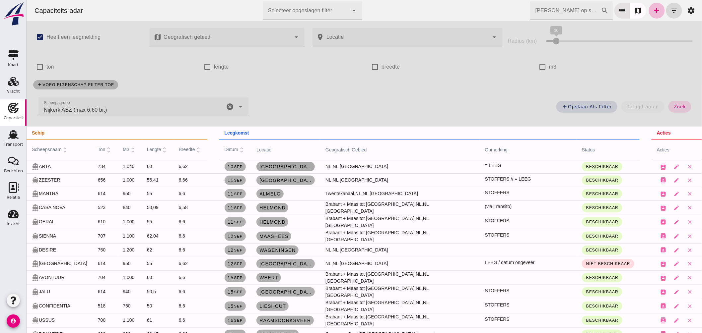
click at [281, 163] on link "Amsterdam, nl" at bounding box center [285, 166] width 58 height 9
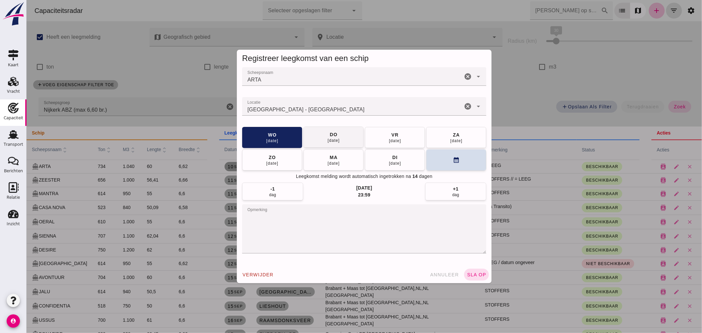
click at [336, 135] on span "do [DATE]" at bounding box center [333, 137] width 13 height 12
click at [476, 276] on span "sla op" at bounding box center [476, 274] width 20 height 5
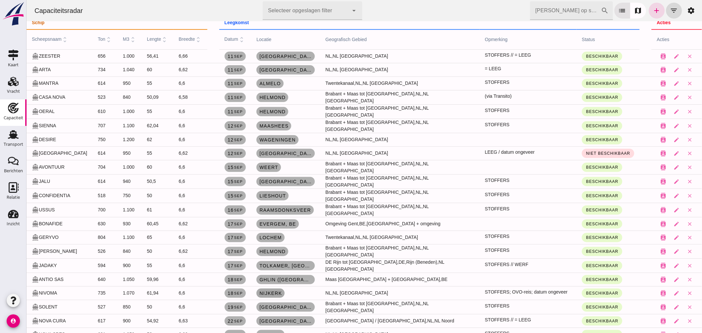
scroll to position [180, 0]
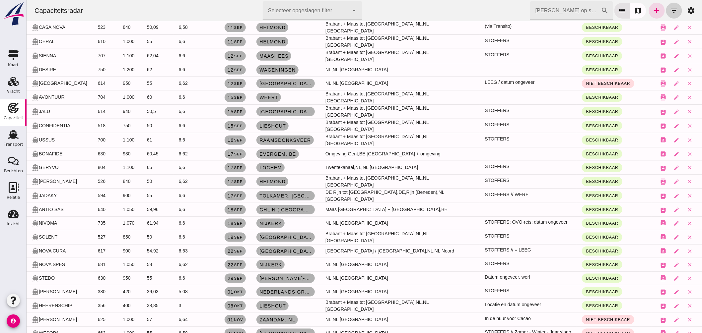
click at [670, 8] on icon "filter_list" at bounding box center [673, 11] width 8 height 8
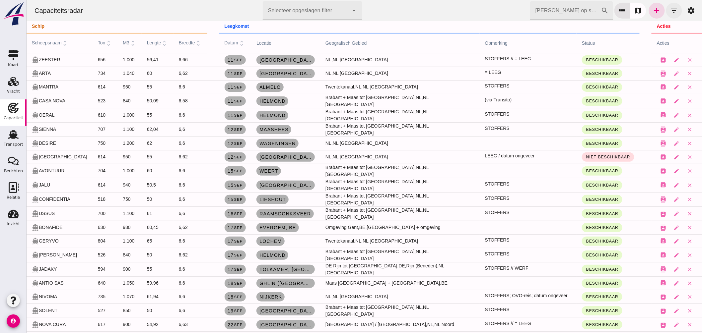
scroll to position [0, 0]
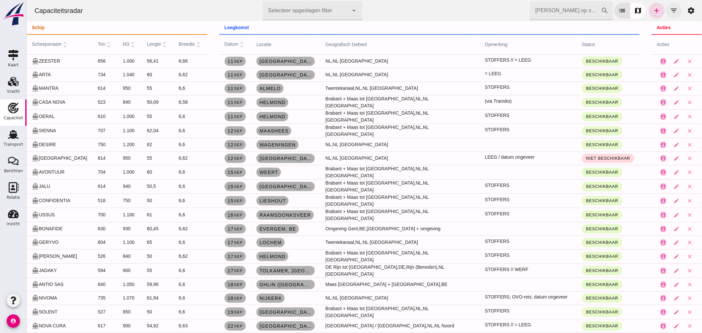
click at [669, 12] on icon "filter_list" at bounding box center [673, 11] width 8 height 8
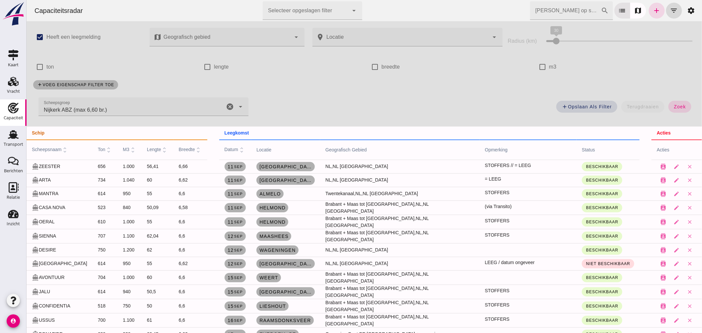
click at [226, 105] on icon "cancel" at bounding box center [229, 107] width 8 height 8
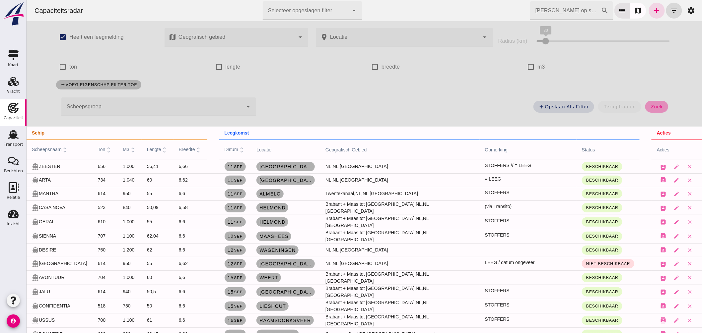
click at [652, 109] on button "zoek" at bounding box center [656, 107] width 23 height 12
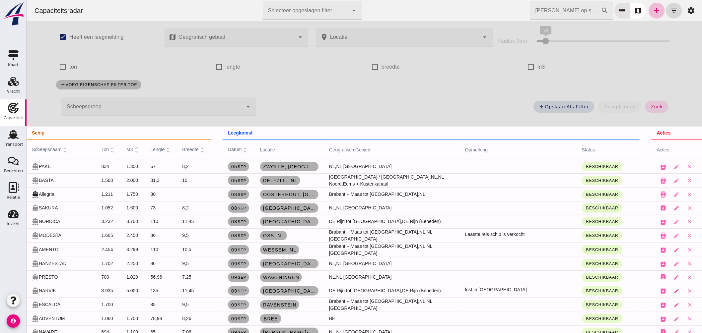
click at [566, 8] on input "Zoek op scheepsnaam" at bounding box center [565, 10] width 71 height 19
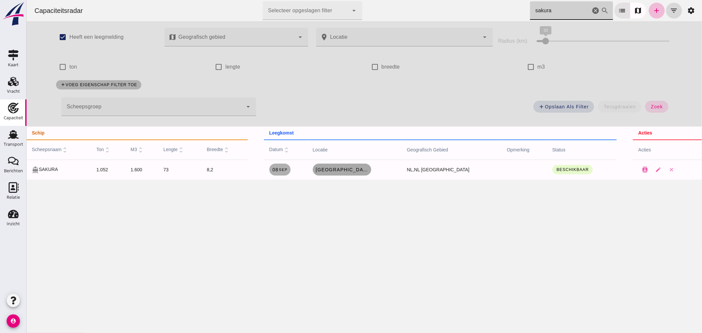
type input "sakura"
click at [352, 171] on span "Dordrecht, nl" at bounding box center [341, 169] width 53 height 5
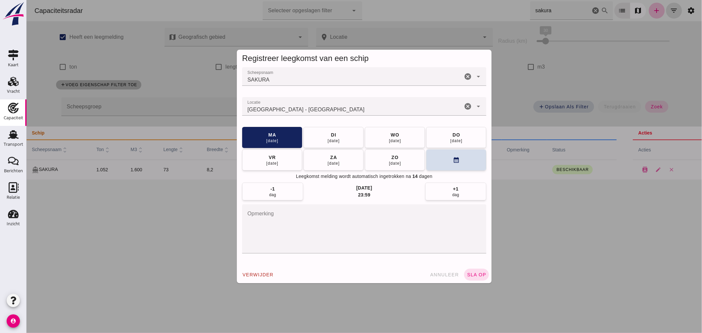
click at [320, 106] on input "Locatie" at bounding box center [352, 110] width 220 height 8
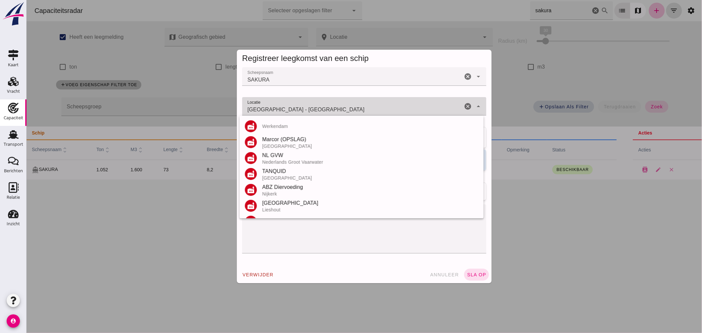
click at [320, 106] on input "Dordrecht - Zuid-Holland" at bounding box center [352, 110] width 220 height 8
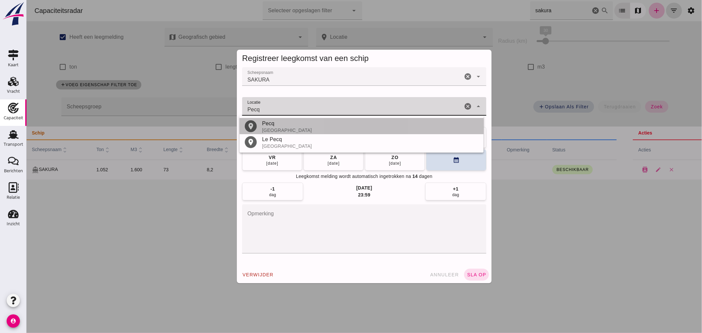
click at [275, 127] on div "Pecq" at bounding box center [370, 124] width 216 height 8
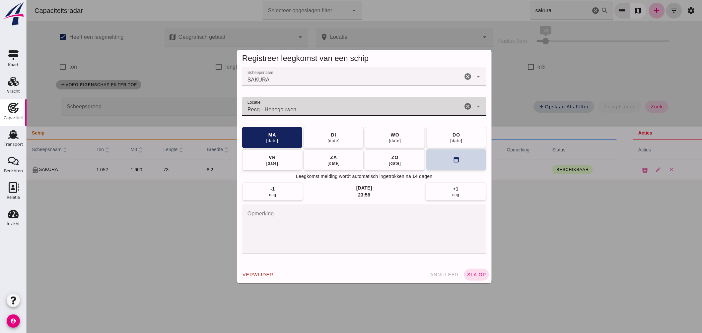
type input "Pecq - Henegouwen"
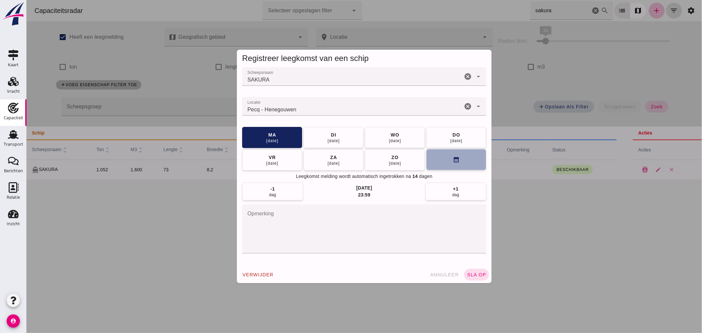
click at [447, 161] on button "calendar_month" at bounding box center [456, 159] width 60 height 21
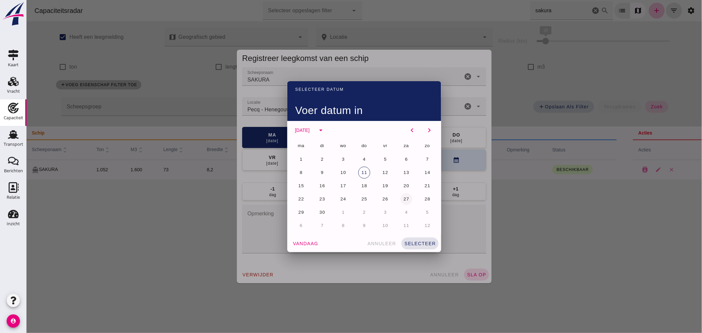
click at [403, 200] on span "27" at bounding box center [406, 199] width 6 height 5
click at [423, 243] on span "selecteer" at bounding box center [420, 243] width 32 height 5
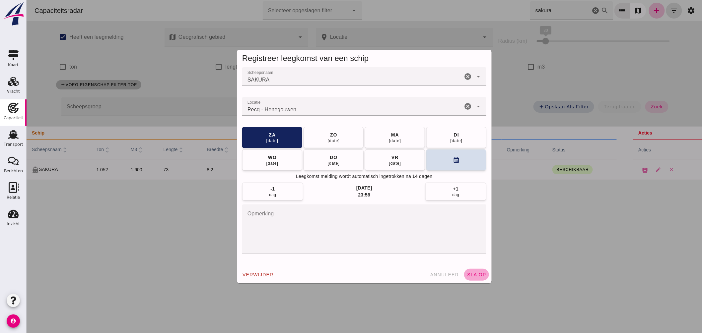
click at [473, 275] on span "sla op" at bounding box center [476, 274] width 20 height 5
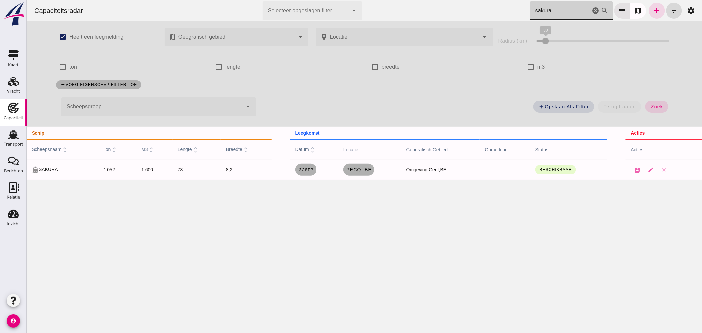
drag, startPoint x: 562, startPoint y: 9, endPoint x: 312, endPoint y: 1, distance: 250.1
click at [350, 6] on div "Capaciteitsradar Selecteer opgeslagen filter Selecteer opgeslagen filter cancel…" at bounding box center [364, 10] width 670 height 21
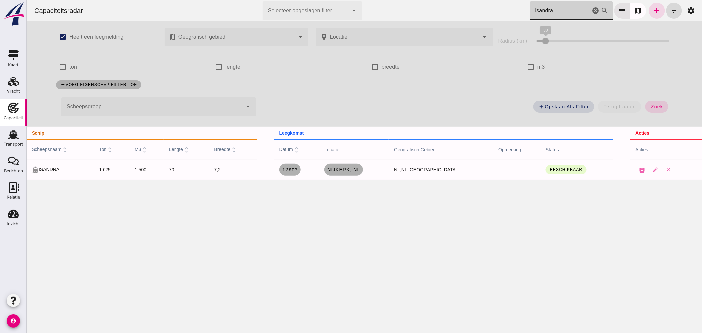
type input "isandra"
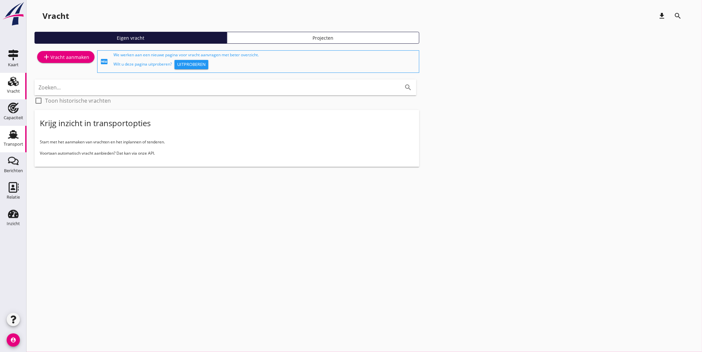
click at [13, 131] on use at bounding box center [13, 134] width 11 height 9
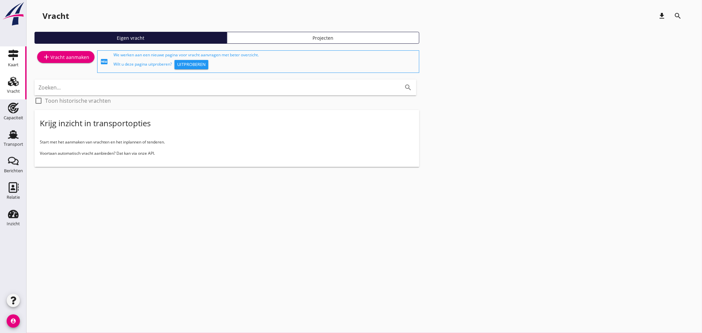
click at [12, 57] on icon "Kaart" at bounding box center [13, 55] width 11 height 11
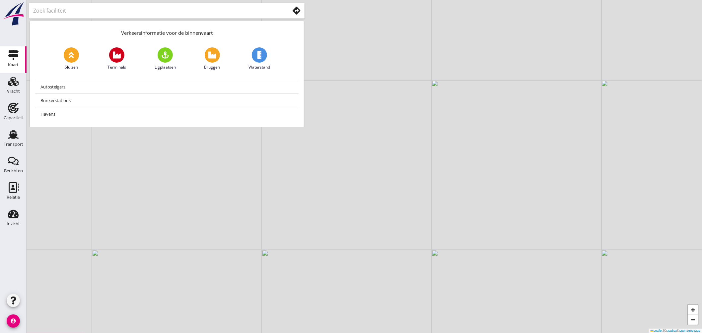
click at [295, 8] on use at bounding box center [296, 11] width 8 height 8
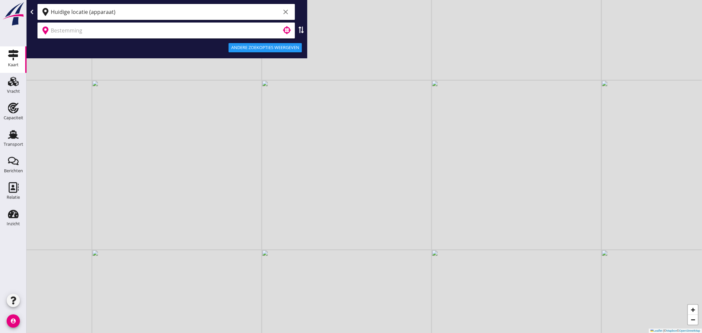
click at [235, 10] on input "Huidige locatie (apparaat)" at bounding box center [165, 12] width 229 height 11
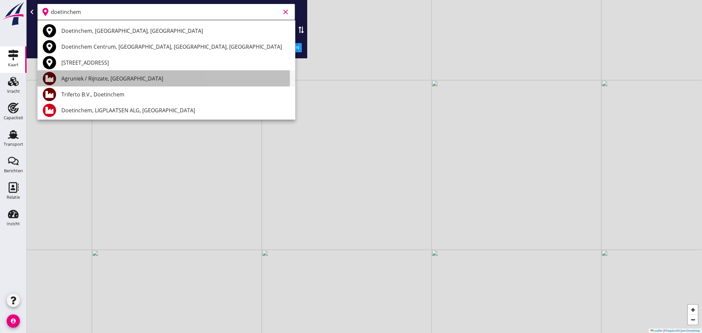
click at [115, 80] on div "Agruniek / Rijnzate, Doetinchem" at bounding box center [175, 79] width 228 height 8
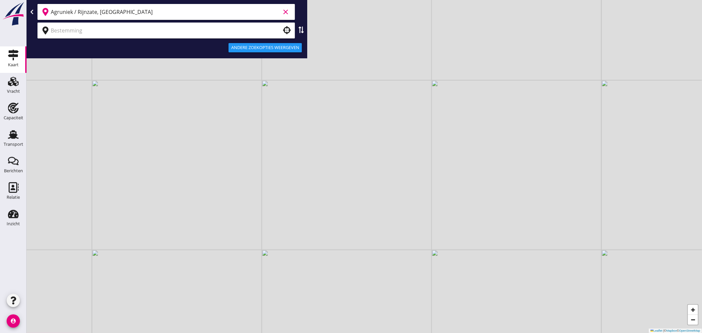
type input "Agruniek / Rijnzate, Doetinchem"
click at [103, 35] on input "text" at bounding box center [161, 30] width 221 height 11
type input "r"
type input "dintelhaven"
click at [78, 27] on input "text" at bounding box center [162, 30] width 223 height 11
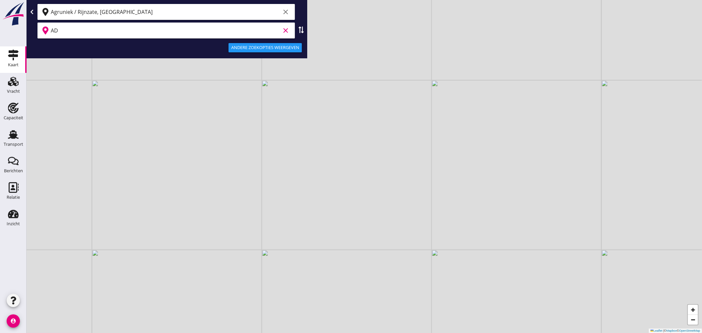
type input "ADM"
click at [219, 26] on input "ADM" at bounding box center [165, 30] width 229 height 11
click at [283, 30] on icon "clear" at bounding box center [286, 31] width 8 height 8
click at [232, 32] on input "text" at bounding box center [162, 30] width 223 height 11
click at [189, 31] on input "text" at bounding box center [162, 30] width 223 height 11
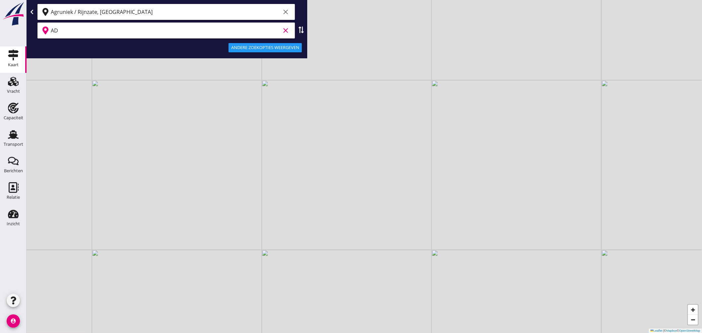
type input "ADM"
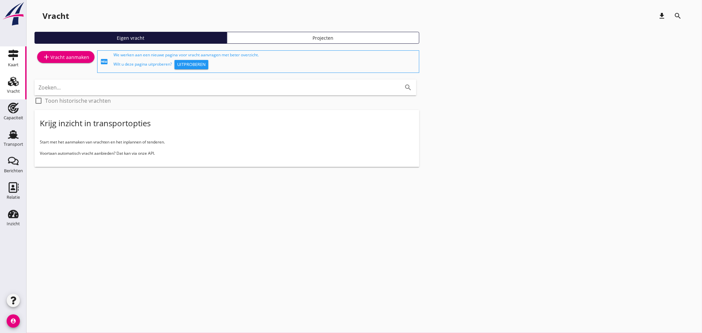
click at [16, 58] on icon "Kaart" at bounding box center [13, 55] width 11 height 11
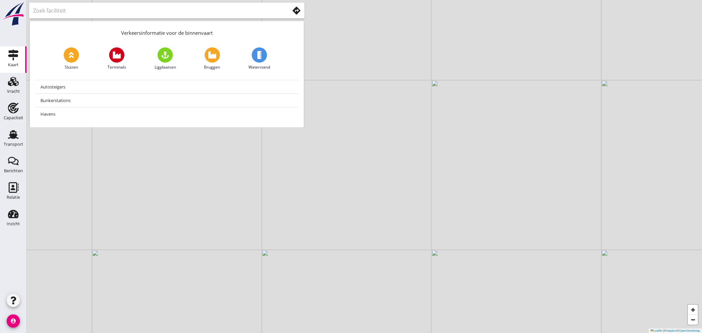
click at [295, 10] on use at bounding box center [296, 11] width 8 height 8
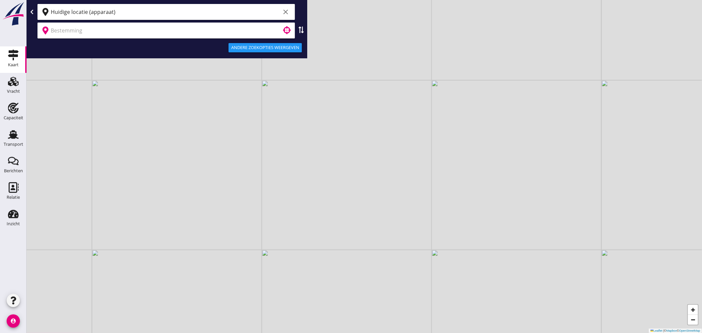
click at [121, 27] on input "text" at bounding box center [161, 30] width 221 height 11
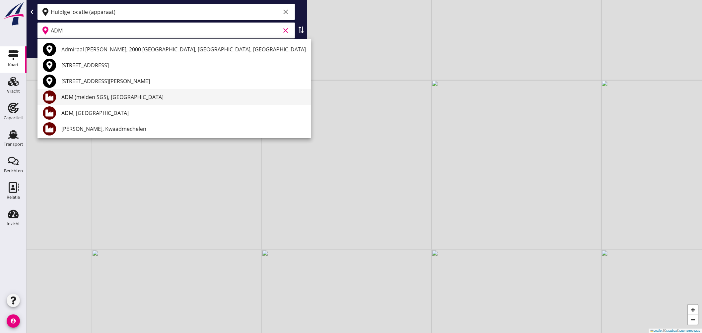
click at [103, 97] on div "ADM (melden SGS), Rotterdam" at bounding box center [183, 97] width 244 height 8
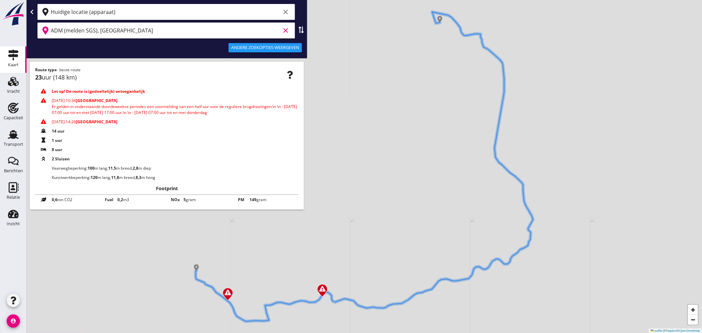
type input "ADM (melden SGS), Rotterdam"
click at [92, 9] on input "Huidige locatie (apparaat)" at bounding box center [165, 12] width 229 height 11
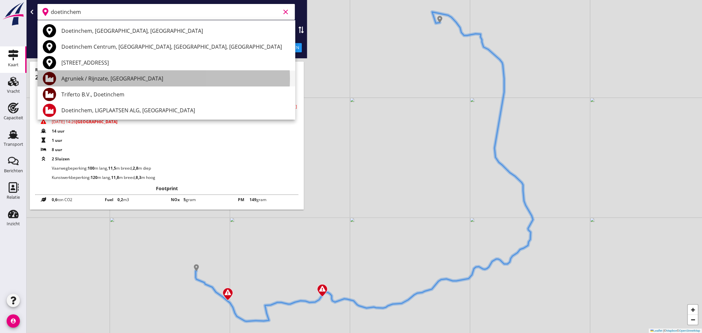
click at [105, 76] on div "Agruniek / Rijnzate, Doetinchem" at bounding box center [175, 79] width 228 height 8
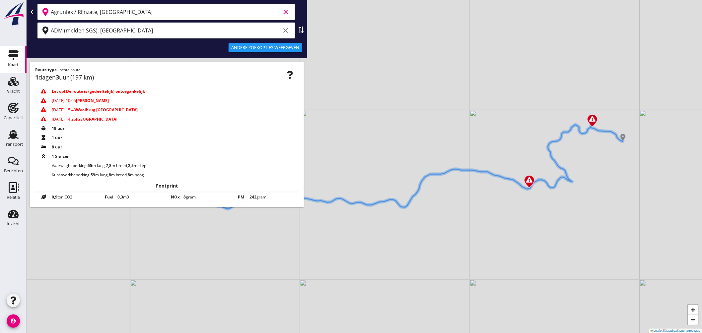
click at [130, 16] on input "Agruniek / Rijnzate, Doetinchem" at bounding box center [165, 12] width 229 height 11
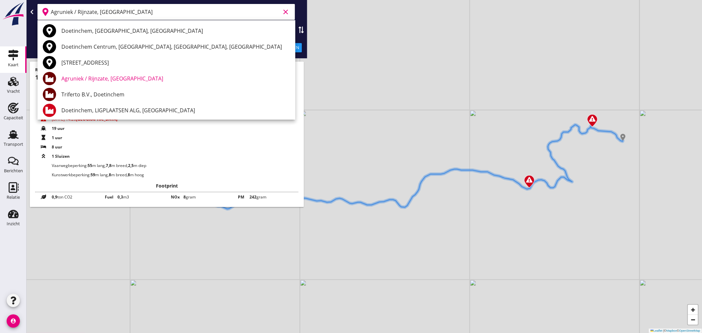
click at [301, 30] on icon at bounding box center [301, 30] width 7 height 7
type input "ADM (melden SGS), Rotterdam"
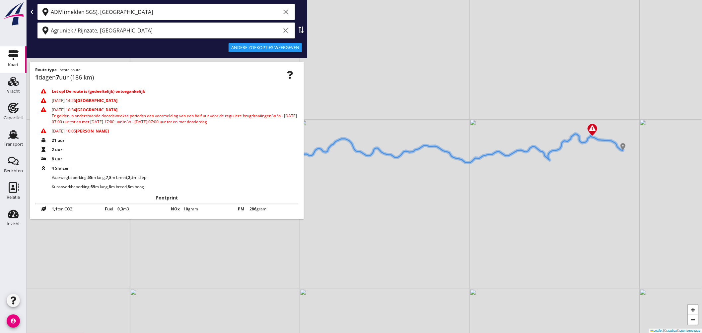
click at [145, 30] on input "Agruniek / Rijnzate, Doetinchem" at bounding box center [165, 30] width 229 height 11
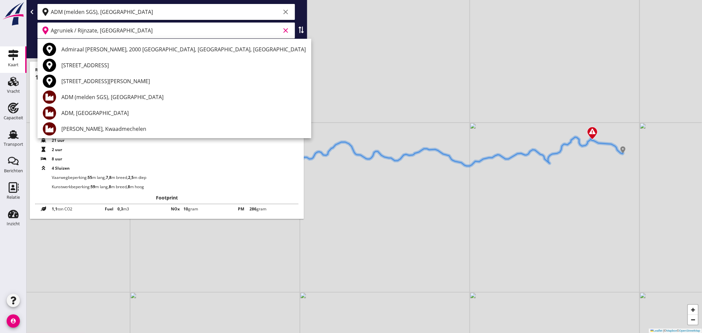
click at [145, 30] on input "Agruniek / Rijnzate, Doetinchem" at bounding box center [165, 30] width 229 height 11
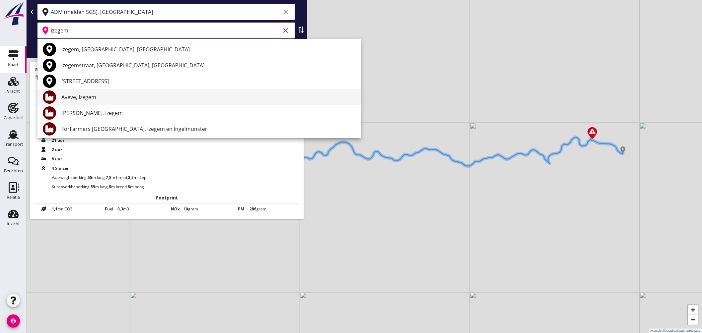
click at [98, 97] on div "Aveve, Izegem" at bounding box center [208, 97] width 294 height 8
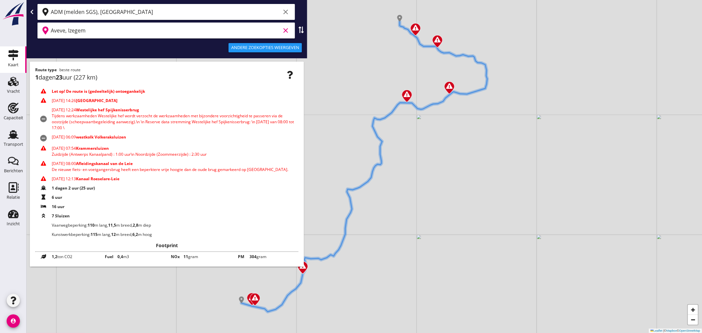
type input "Aveve, Izegem"
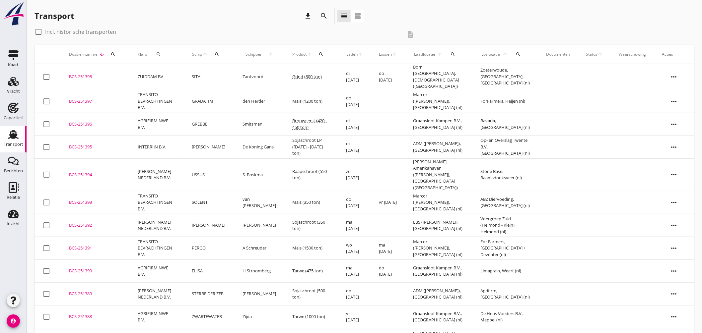
click at [219, 53] on icon "search" at bounding box center [216, 54] width 5 height 5
click at [249, 71] on input "Zoek op (scheeps)naam" at bounding box center [253, 73] width 69 height 11
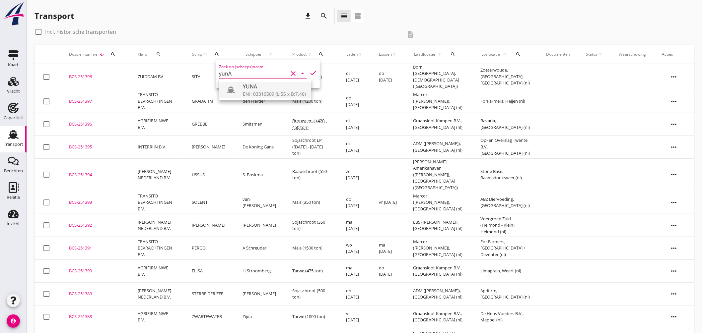
click at [260, 91] on div "ENI: 03310509 (L:55 x B:7.46)" at bounding box center [274, 94] width 63 height 7
click at [311, 69] on icon "check" at bounding box center [313, 73] width 8 height 8
type input "YUNA"
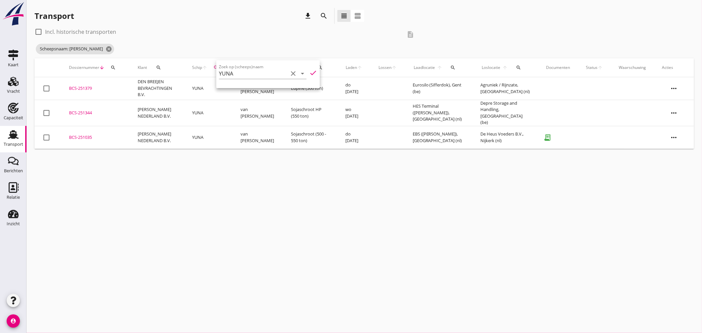
click at [389, 165] on div "cancel You are impersonating another user. Transport download search view_headl…" at bounding box center [364, 166] width 675 height 333
click at [105, 48] on icon "cancel" at bounding box center [108, 49] width 7 height 7
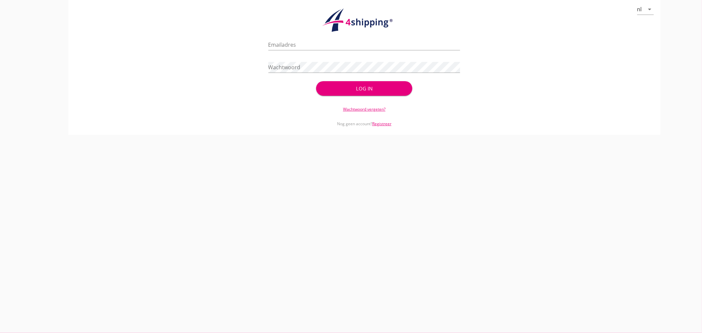
type input "jasper@stoffersbevrachtingen.nl"
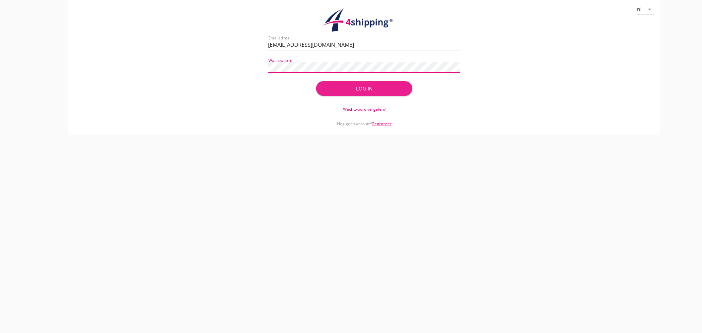
click at [346, 84] on button "Log in" at bounding box center [364, 88] width 96 height 15
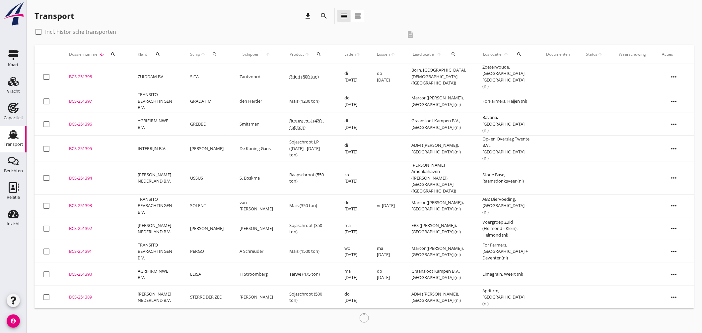
click at [217, 55] on icon "search" at bounding box center [214, 54] width 5 height 5
click at [235, 79] on div "Zoek op (scheeps)naam arrow_drop_down" at bounding box center [258, 73] width 88 height 11
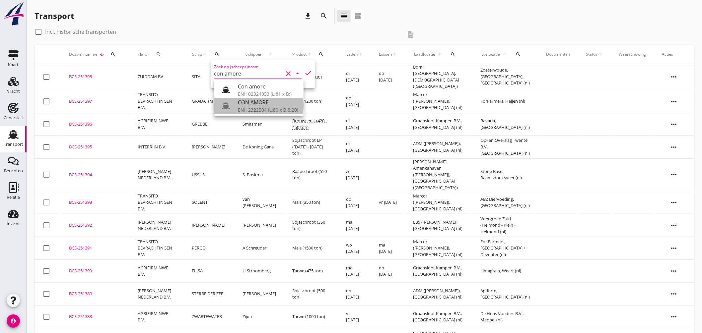
click at [266, 104] on div "CON AMORE" at bounding box center [268, 102] width 60 height 8
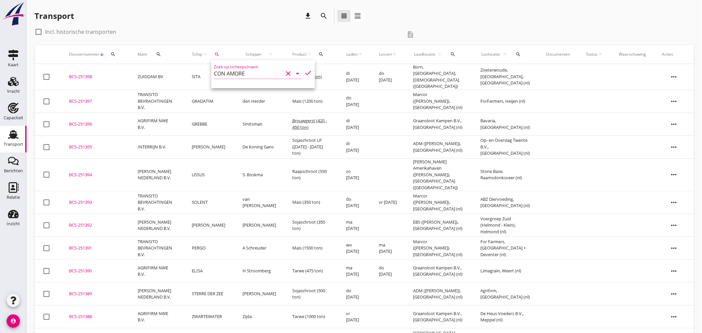
click at [304, 71] on icon "check" at bounding box center [308, 73] width 8 height 8
type input "CON AMORE"
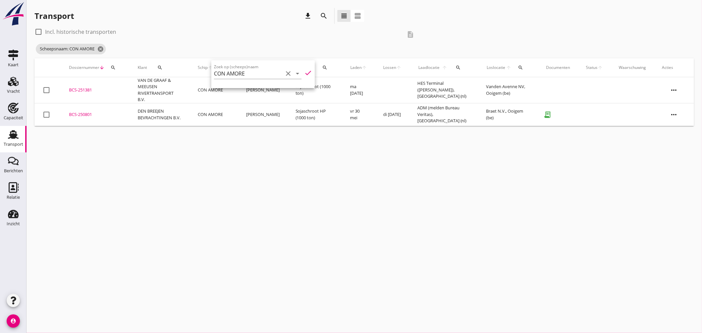
click at [190, 143] on div "cancel You are impersonating another user. Transport download search view_headl…" at bounding box center [364, 166] width 675 height 333
drag, startPoint x: 77, startPoint y: 89, endPoint x: 104, endPoint y: 90, distance: 27.6
click at [77, 89] on div "BCS-251381" at bounding box center [95, 90] width 53 height 7
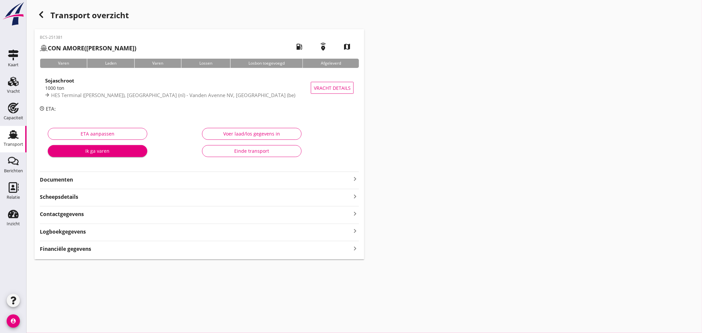
click at [354, 178] on icon "keyboard_arrow_right" at bounding box center [355, 179] width 8 height 8
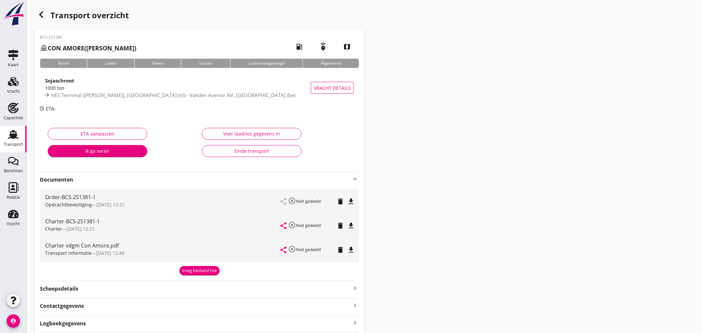
click at [351, 224] on icon "file_download" at bounding box center [351, 226] width 8 height 8
click at [9, 133] on icon "Transport" at bounding box center [13, 134] width 11 height 11
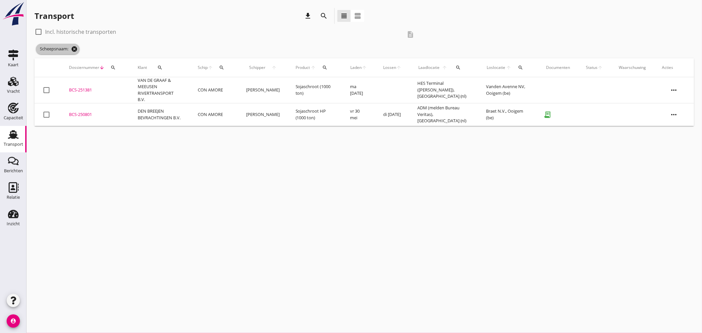
click at [75, 47] on icon "cancel" at bounding box center [74, 49] width 7 height 7
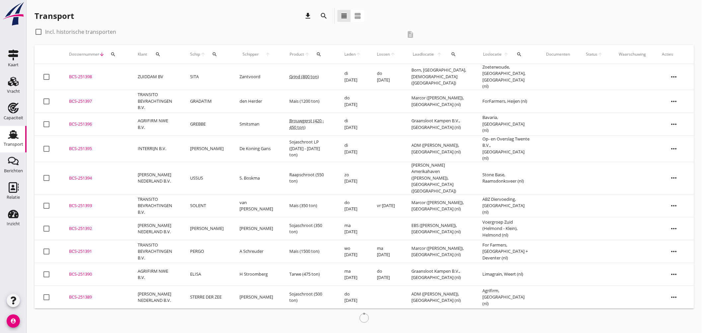
click at [518, 51] on button "search" at bounding box center [519, 54] width 14 height 12
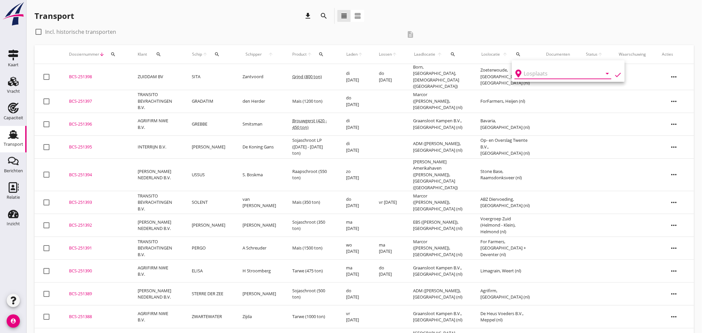
click at [538, 72] on input "text" at bounding box center [558, 73] width 69 height 11
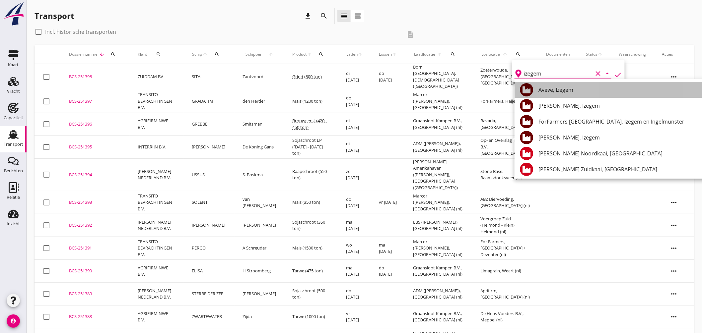
click at [566, 91] on div "Aveve, Izegem" at bounding box center [668, 90] width 261 height 8
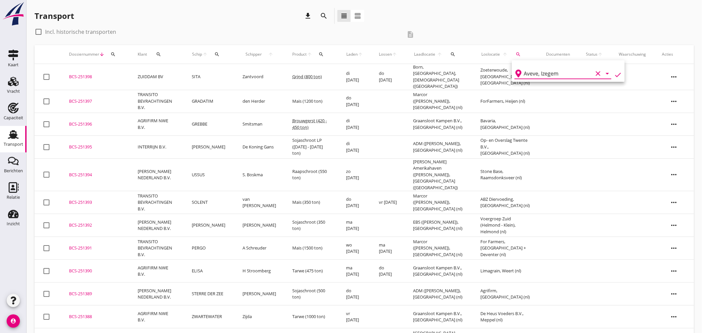
click at [614, 71] on icon "check" at bounding box center [618, 75] width 8 height 8
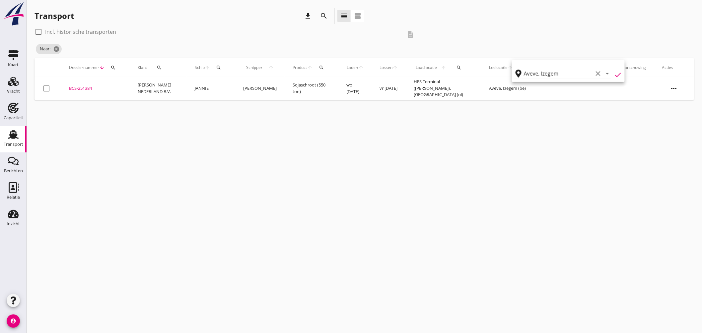
type input "Aveve"
click at [262, 133] on div "cancel You are impersonating another user. Transport download search view_headl…" at bounding box center [364, 166] width 675 height 333
drag, startPoint x: 90, startPoint y: 85, endPoint x: 94, endPoint y: 88, distance: 5.1
click at [90, 85] on div "BCS-251384" at bounding box center [95, 88] width 53 height 7
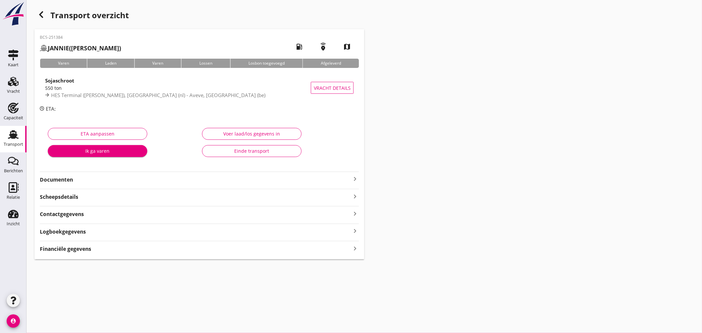
click at [354, 176] on icon "keyboard_arrow_right" at bounding box center [355, 179] width 8 height 8
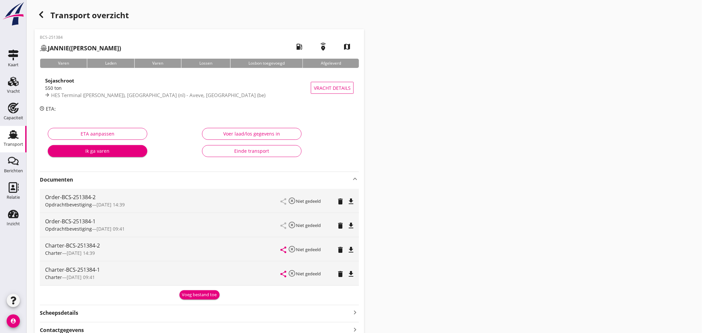
click at [349, 202] on icon "file_download" at bounding box center [351, 202] width 8 height 8
click at [41, 11] on icon "button" at bounding box center [41, 15] width 8 height 8
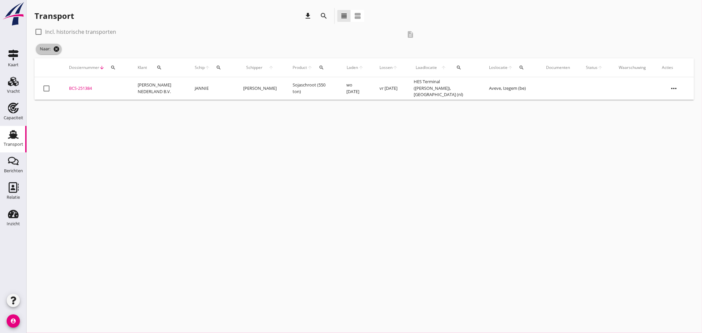
click at [57, 47] on icon "cancel" at bounding box center [56, 49] width 7 height 7
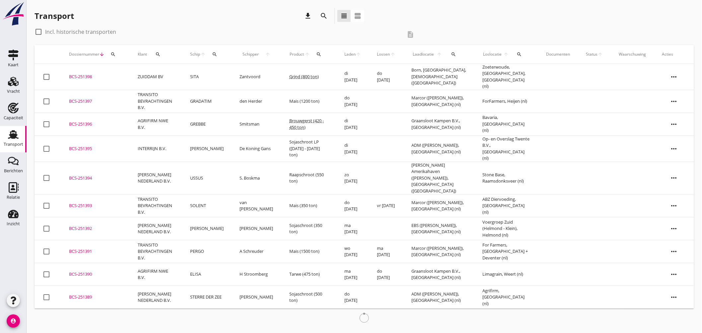
click at [217, 53] on icon "search" at bounding box center [214, 54] width 5 height 5
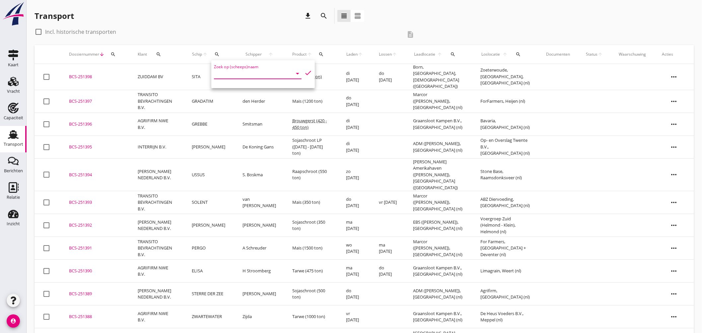
click at [234, 71] on input "Zoek op (scheeps)naam" at bounding box center [248, 73] width 69 height 11
drag, startPoint x: 235, startPoint y: 96, endPoint x: 265, endPoint y: 94, distance: 29.9
click at [236, 96] on link "YUNA ENI: 03310509 (L:55 x B:7.46)" at bounding box center [260, 90] width 92 height 16
click at [304, 71] on icon "check" at bounding box center [308, 73] width 8 height 8
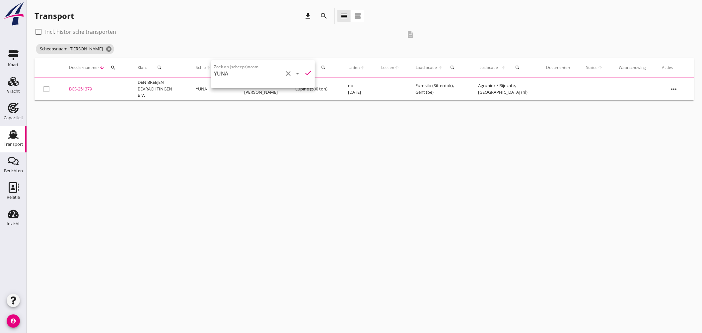
click at [325, 135] on div "cancel You are impersonating another user. Transport download search view_headl…" at bounding box center [364, 166] width 675 height 333
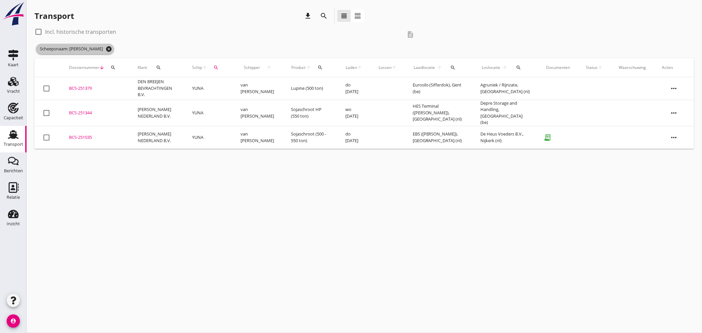
click at [105, 49] on icon "cancel" at bounding box center [108, 49] width 7 height 7
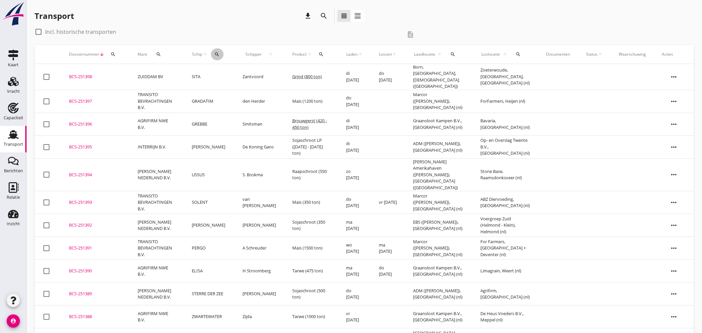
click at [219, 52] on icon "search" at bounding box center [216, 54] width 5 height 5
click at [243, 70] on input "Zoek op (scheeps)naam" at bounding box center [253, 73] width 69 height 11
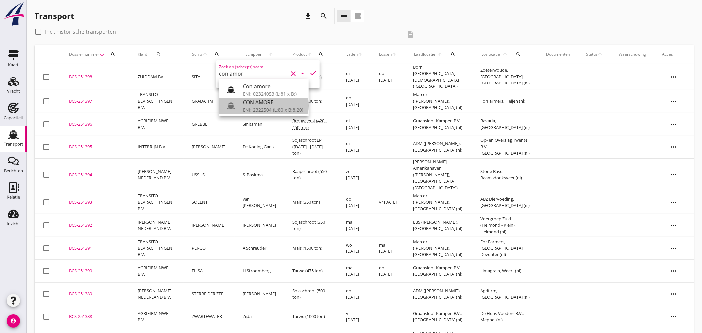
drag, startPoint x: 270, startPoint y: 106, endPoint x: 316, endPoint y: 87, distance: 50.8
click at [270, 107] on div "ENI: 2322504 (L:80 x B:8.20)" at bounding box center [273, 109] width 60 height 7
click at [309, 69] on icon "check" at bounding box center [313, 73] width 8 height 8
type input "CON AMORE"
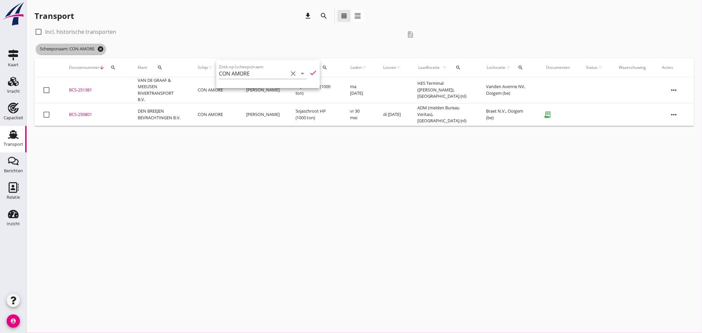
click at [101, 48] on icon "cancel" at bounding box center [100, 49] width 7 height 7
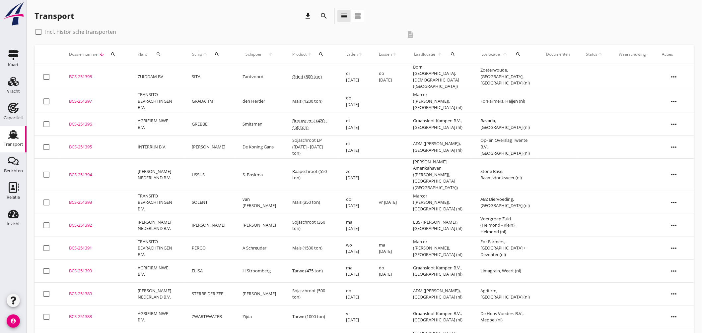
click at [515, 55] on div "search" at bounding box center [518, 54] width 14 height 5
click at [551, 81] on div "arrow_drop_down check" at bounding box center [568, 71] width 113 height 22
click at [547, 77] on input "text" at bounding box center [558, 73] width 69 height 11
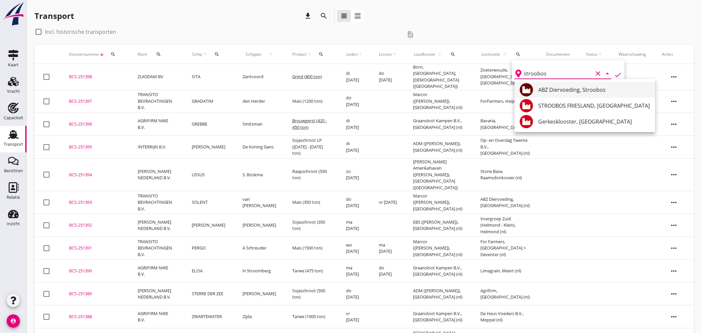
click at [568, 90] on div "ABZ Diervoeding, Stroobos" at bounding box center [593, 90] width 111 height 8
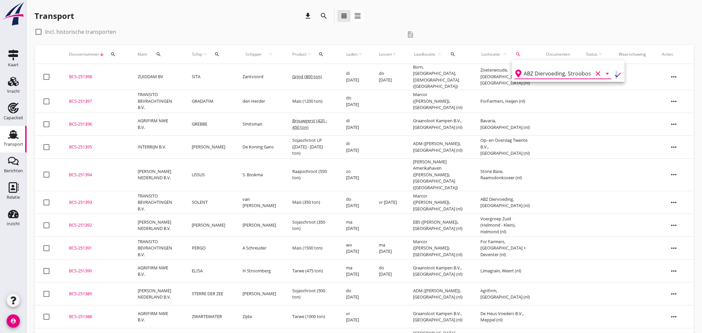
click at [614, 74] on icon "check" at bounding box center [618, 75] width 8 height 8
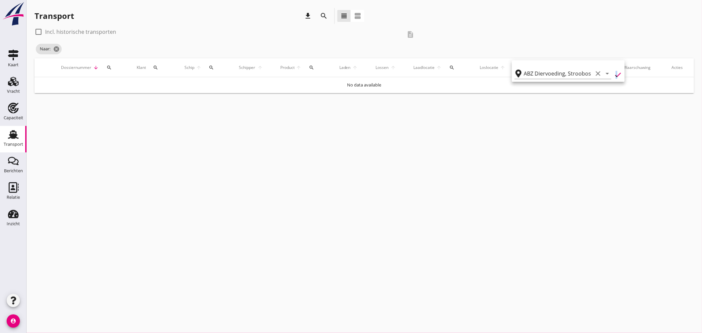
type input "ABZ Diervoeding"
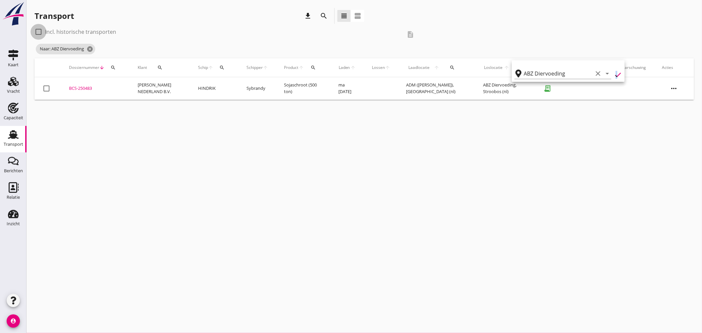
click at [40, 32] on div at bounding box center [38, 31] width 11 height 11
checkbox input "true"
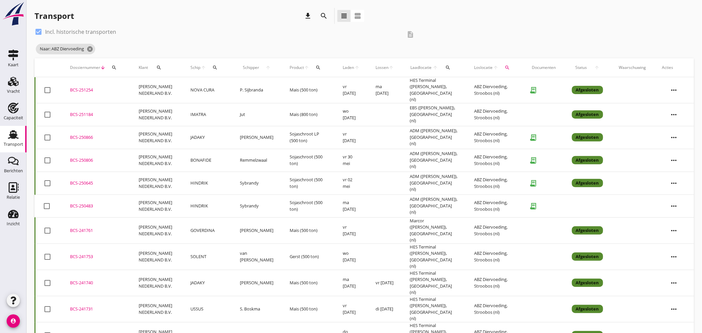
click at [87, 134] on div "BCS-250866" at bounding box center [96, 137] width 53 height 7
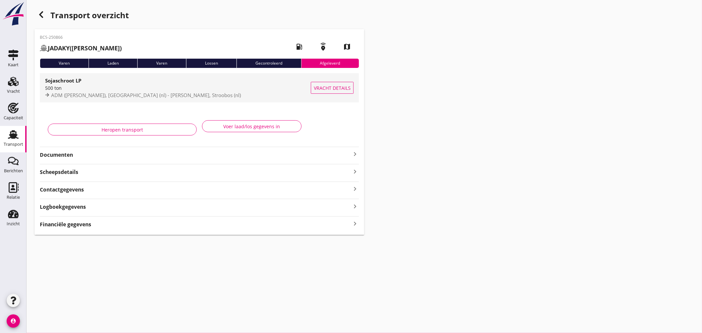
click at [188, 86] on div "500 ton" at bounding box center [178, 88] width 266 height 7
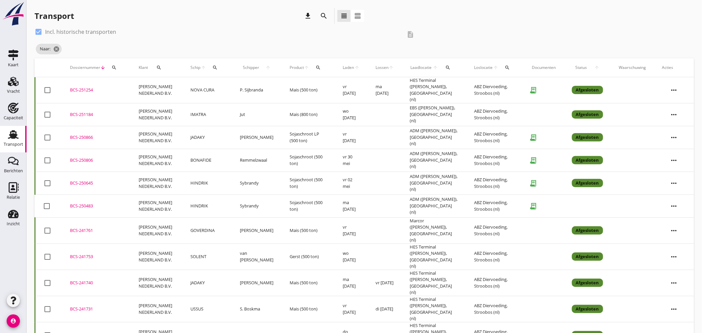
click at [156, 70] on button "search" at bounding box center [159, 68] width 17 height 12
click at [178, 82] on input "Zoeken op opdrachtgever..." at bounding box center [187, 87] width 69 height 11
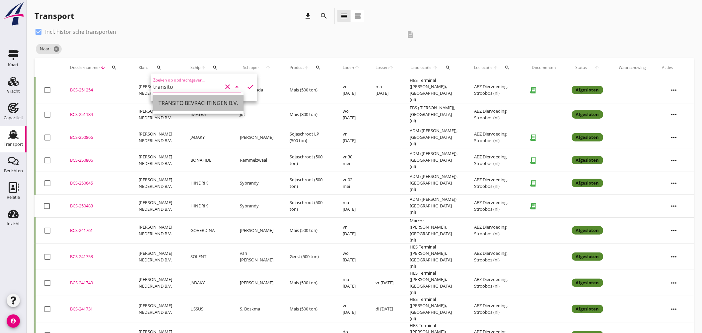
click at [191, 102] on div "TRANSITO BEVRACHTINGEN B.V." at bounding box center [198, 103] width 80 height 8
type input "TRANSITO BEVRACHTINGEN B.V."
click at [249, 84] on icon "check" at bounding box center [250, 87] width 8 height 8
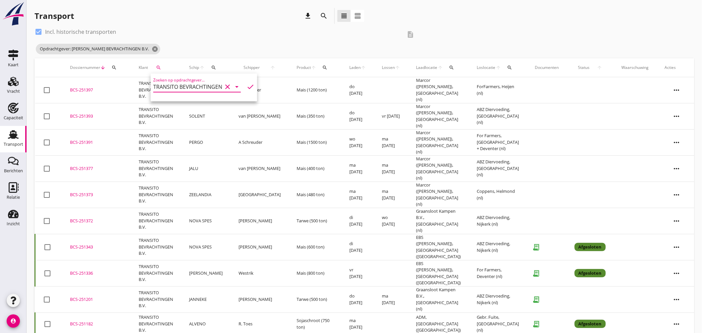
click at [507, 66] on icon "search" at bounding box center [509, 67] width 5 height 5
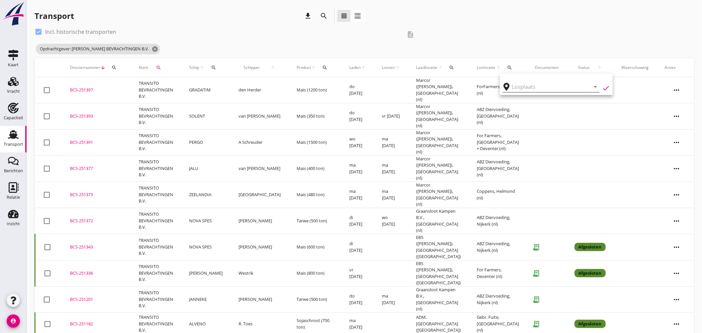
click at [529, 86] on input "text" at bounding box center [546, 87] width 69 height 11
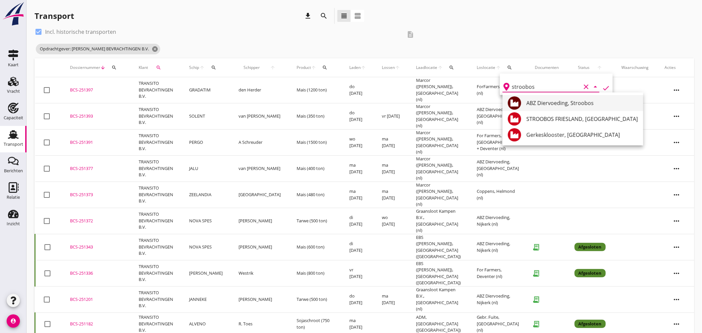
click at [551, 104] on div "ABZ Diervoeding, Stroobos" at bounding box center [581, 103] width 111 height 8
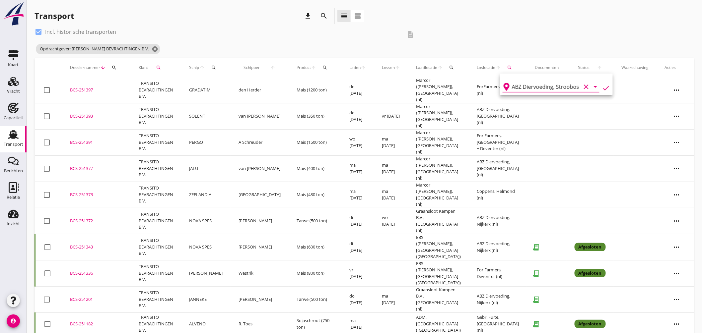
click at [602, 85] on icon "check" at bounding box center [606, 88] width 8 height 8
type input "ABZ Diervoeding"
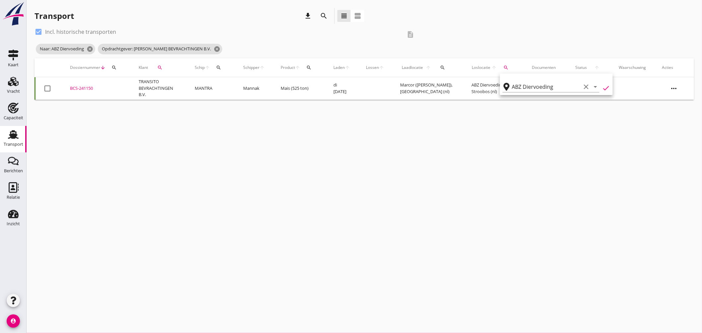
click at [295, 138] on div "cancel You are impersonating another user. Transport download search view_headl…" at bounding box center [364, 166] width 675 height 333
click at [90, 87] on div "BCS-241150" at bounding box center [96, 88] width 53 height 7
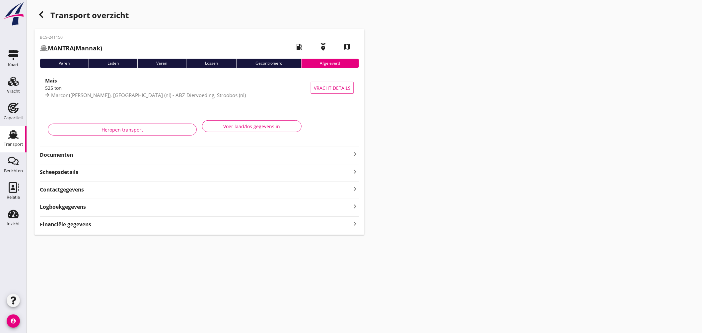
click at [355, 155] on icon "keyboard_arrow_right" at bounding box center [355, 154] width 8 height 8
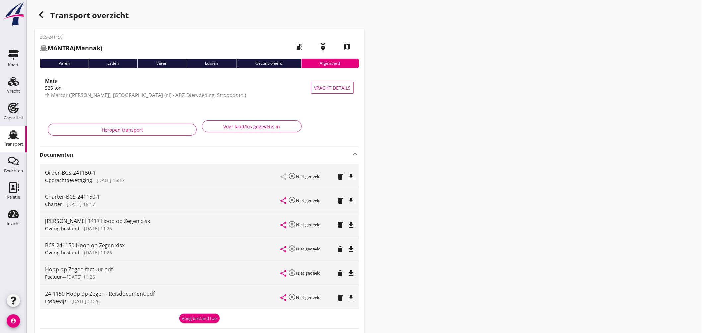
click at [352, 201] on icon "file_download" at bounding box center [351, 201] width 8 height 8
click at [13, 137] on use at bounding box center [13, 134] width 11 height 9
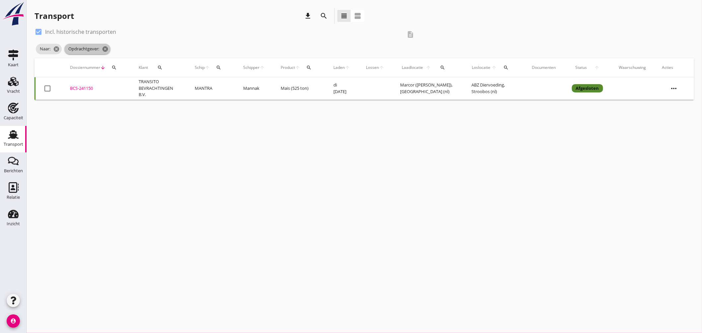
click at [105, 51] on icon "cancel" at bounding box center [105, 49] width 7 height 7
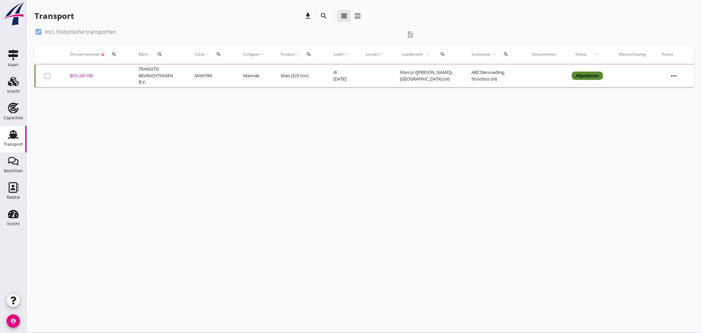
click at [221, 56] on icon "search" at bounding box center [218, 54] width 5 height 5
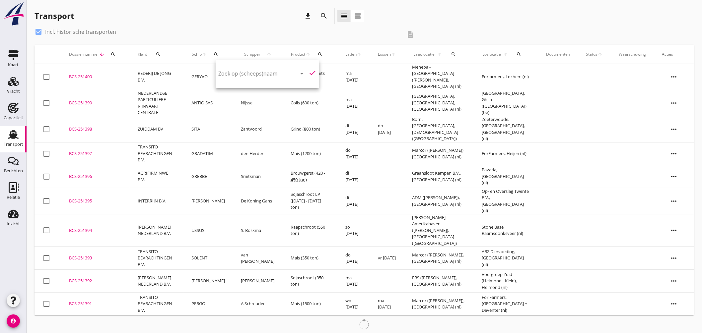
click at [77, 34] on label "Incl. historische transporten" at bounding box center [80, 32] width 71 height 7
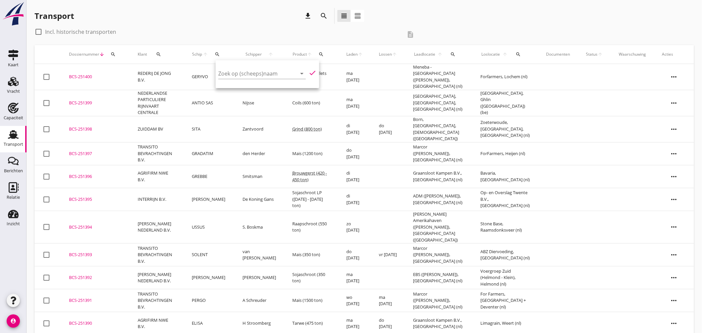
checkbox input "false"
click at [220, 54] on icon "search" at bounding box center [217, 54] width 5 height 5
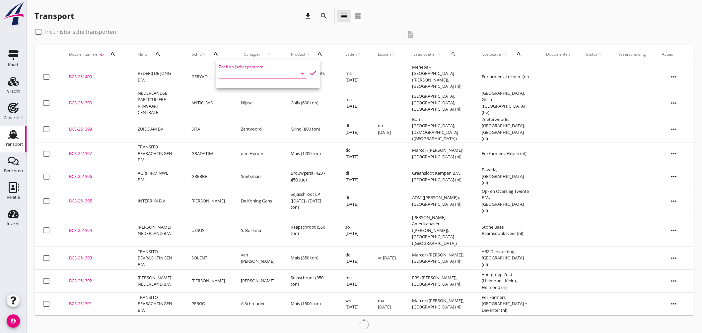
click at [234, 72] on input "Zoek op (scheeps)naam" at bounding box center [253, 73] width 69 height 11
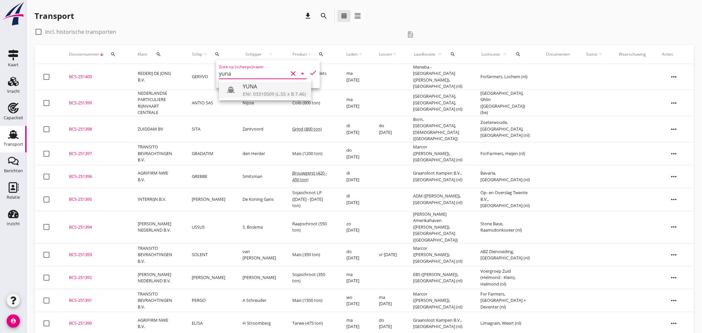
click at [253, 95] on div "ENI: 03310509 (L:55 x B:7.46)" at bounding box center [274, 94] width 63 height 7
click at [311, 71] on icon "check" at bounding box center [313, 73] width 8 height 8
type input "YUNA"
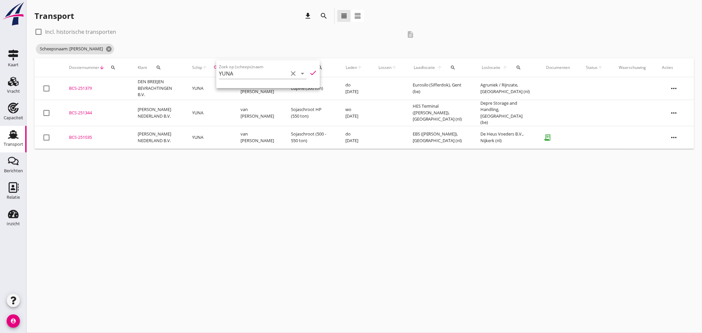
click at [301, 159] on div "cancel You are impersonating another user. Transport download search view_headl…" at bounding box center [364, 166] width 675 height 333
click at [76, 84] on td "BCS-251379 upload_file Drop hier uw bestand om het aan het dossier toe te voegen" at bounding box center [95, 88] width 69 height 23
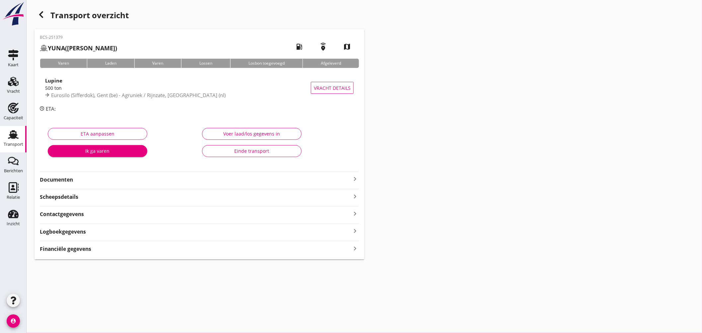
drag, startPoint x: 350, startPoint y: 180, endPoint x: 355, endPoint y: 181, distance: 5.7
click at [350, 180] on div "Documenten keyboard_arrow_right" at bounding box center [199, 179] width 319 height 9
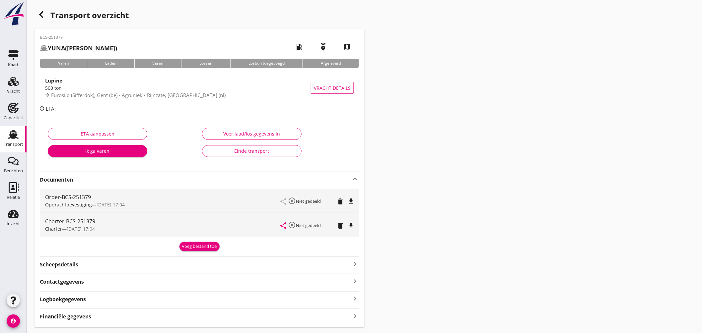
click at [346, 220] on div "share highlight_off Niet gedeeld delete file_download" at bounding box center [317, 225] width 73 height 24
click at [349, 222] on icon "file_download" at bounding box center [351, 226] width 8 height 8
click at [14, 131] on use at bounding box center [13, 134] width 11 height 9
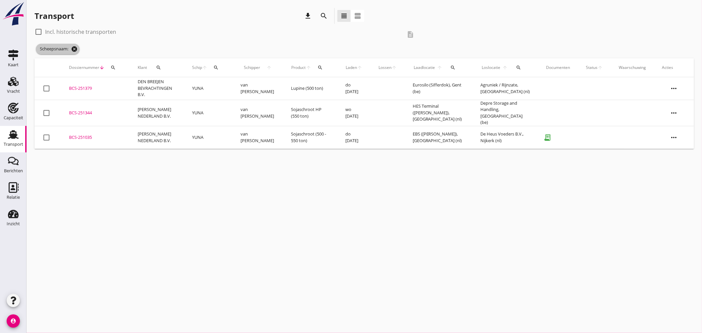
click at [75, 47] on icon "cancel" at bounding box center [74, 49] width 7 height 7
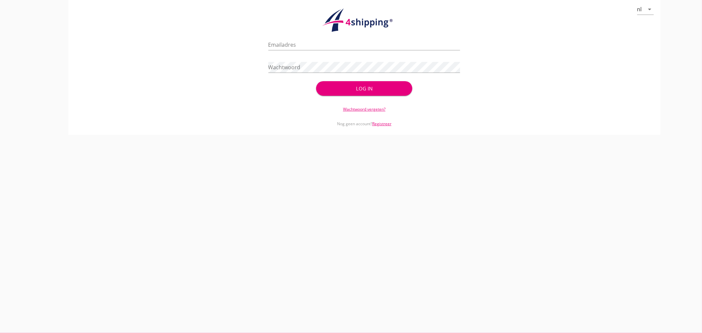
type input "jasper@stoffersbevrachtingen.nl"
click at [363, 86] on div "Log in" at bounding box center [364, 89] width 75 height 8
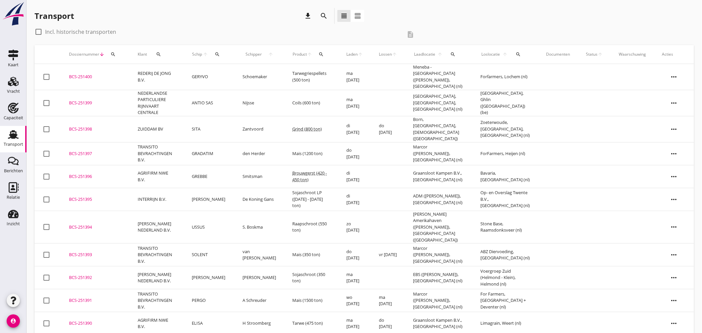
click at [220, 54] on icon "search" at bounding box center [217, 54] width 5 height 5
click at [238, 75] on input "Zoek op (scheeps)naam" at bounding box center [253, 73] width 69 height 11
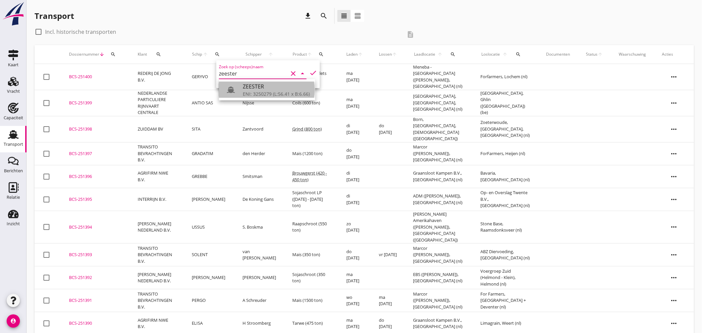
click at [273, 93] on div "ENI: 3250279 (L:56.41 x B:6.66)" at bounding box center [276, 94] width 67 height 7
click at [309, 71] on icon "check" at bounding box center [313, 73] width 8 height 8
type input "ZEESTER"
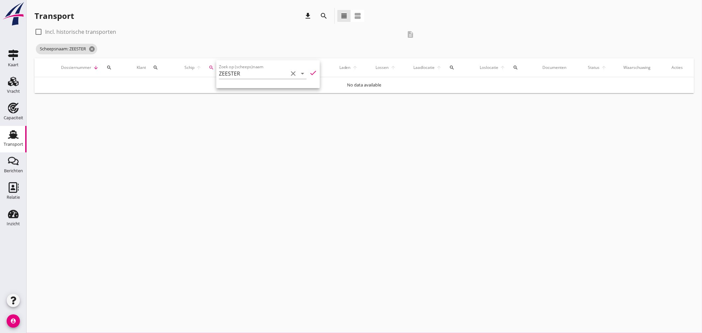
click at [77, 31] on label "Incl. historische transporten" at bounding box center [80, 32] width 71 height 7
checkbox input "true"
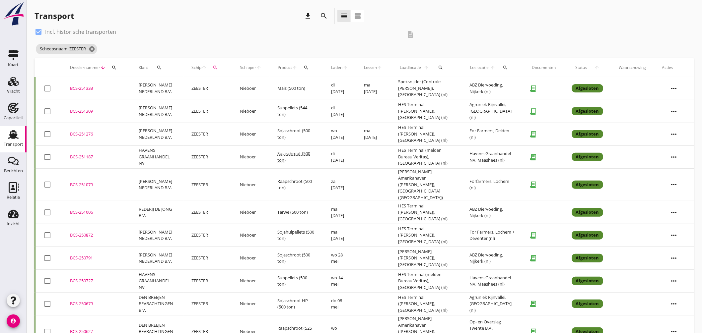
drag, startPoint x: 89, startPoint y: 87, endPoint x: 230, endPoint y: 90, distance: 141.3
click at [89, 87] on div "BCS-251333" at bounding box center [96, 88] width 53 height 7
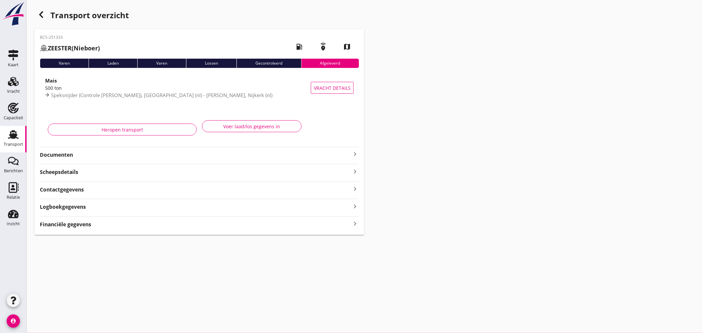
click at [355, 153] on icon "keyboard_arrow_right" at bounding box center [355, 154] width 8 height 8
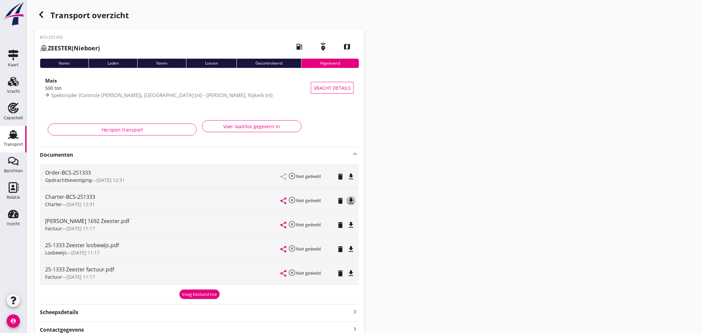
click at [352, 201] on icon "file_download" at bounding box center [351, 201] width 8 height 8
click at [351, 176] on icon "file_download" at bounding box center [351, 177] width 8 height 8
